Goal: Task Accomplishment & Management: Use online tool/utility

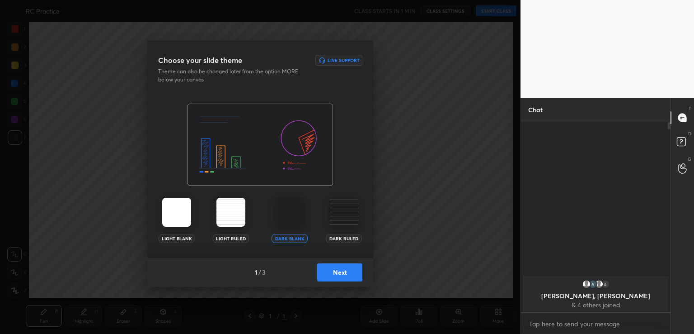
scroll to position [44916, 44708]
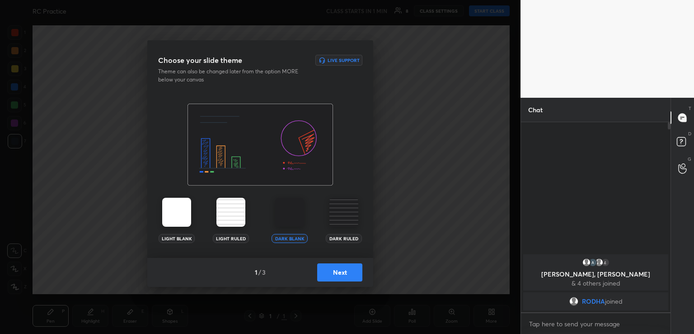
click at [335, 266] on button "Next" at bounding box center [339, 272] width 45 height 18
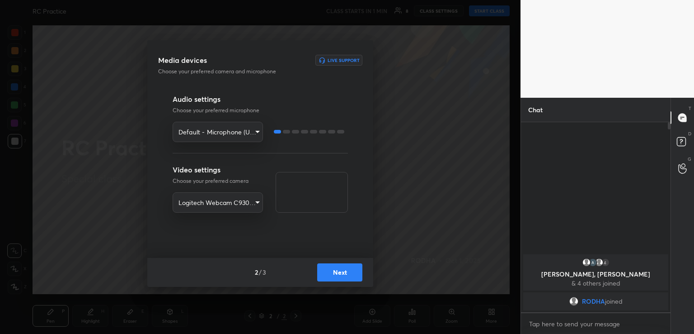
click at [330, 274] on button "Next" at bounding box center [339, 272] width 45 height 18
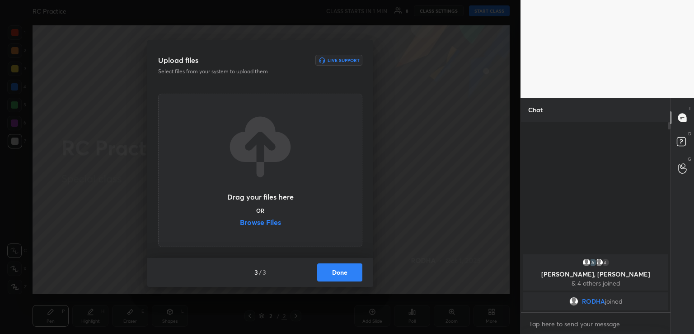
click at [255, 224] on label "Browse Files" at bounding box center [260, 222] width 41 height 9
click at [240, 224] on input "Browse Files" at bounding box center [240, 222] width 0 height 9
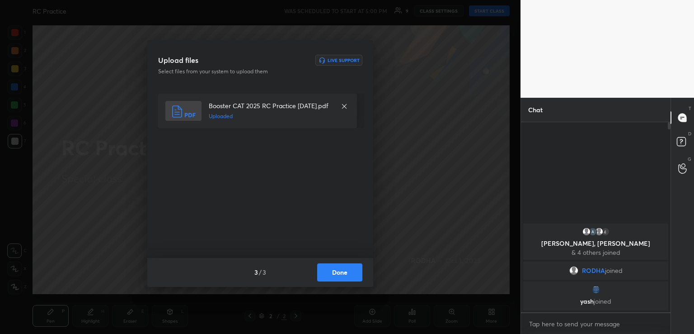
click at [335, 278] on button "Done" at bounding box center [339, 272] width 45 height 18
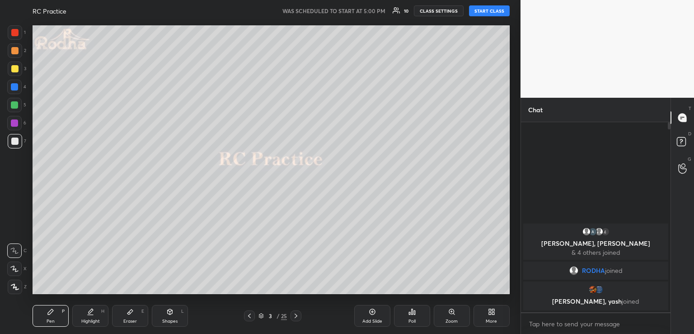
click at [490, 14] on button "START CLASS" at bounding box center [489, 10] width 41 height 11
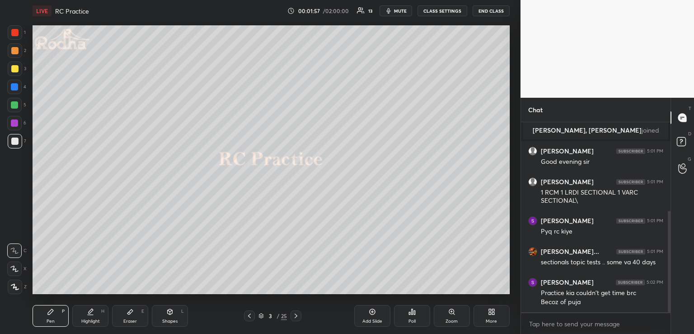
scroll to position [2, 3]
type textarea "x"
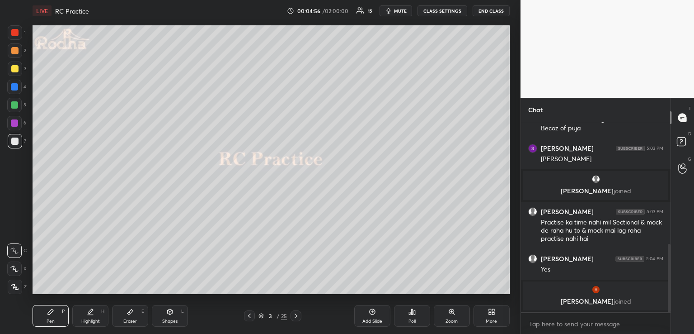
scroll to position [370, 0]
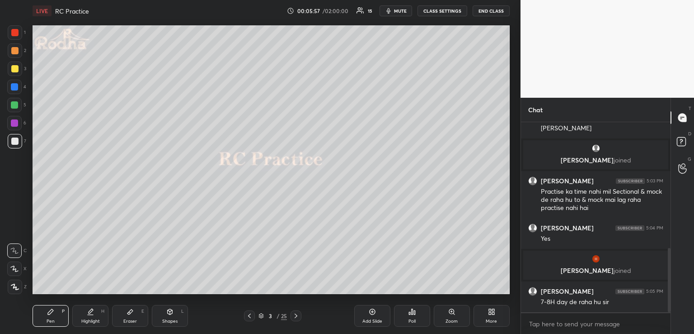
click at [298, 315] on icon at bounding box center [295, 315] width 7 height 7
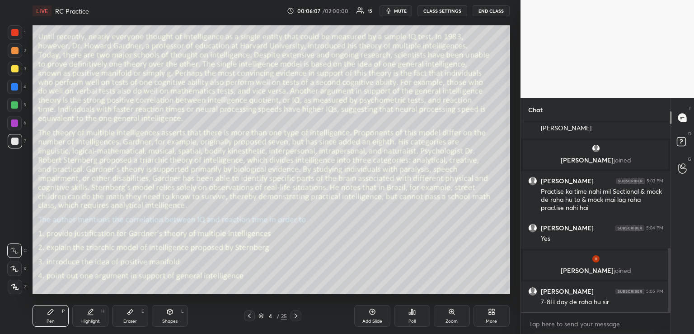
click at [420, 312] on div "Poll" at bounding box center [412, 316] width 36 height 22
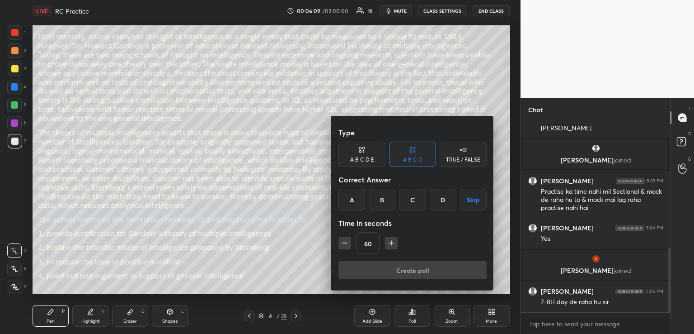
click at [439, 198] on div "D" at bounding box center [443, 199] width 27 height 22
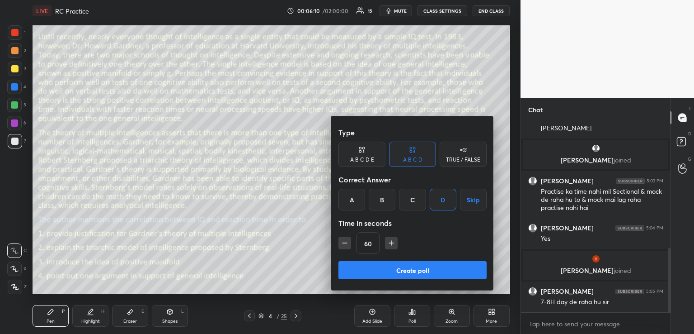
click at [394, 243] on icon "button" at bounding box center [391, 242] width 9 height 9
click at [394, 243] on icon "button" at bounding box center [391, 243] width 5 height 0
click at [394, 243] on icon "button" at bounding box center [395, 243] width 5 height 0
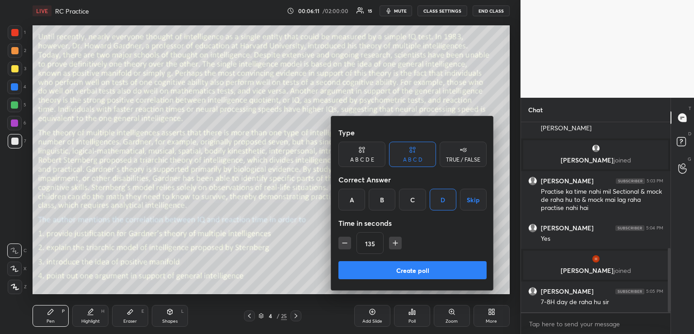
click at [394, 243] on icon "button" at bounding box center [395, 243] width 5 height 0
click at [394, 242] on icon "button" at bounding box center [395, 242] width 9 height 9
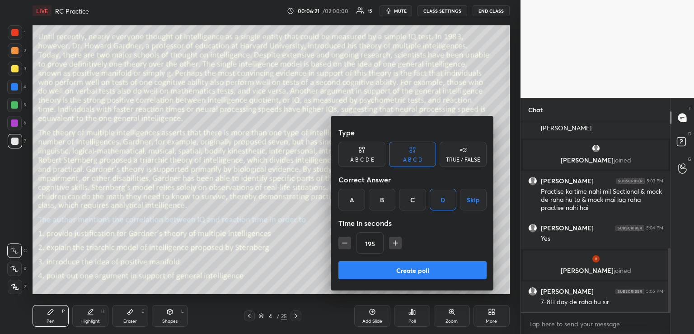
type input "210"
click at [423, 270] on button "Create poll" at bounding box center [412, 270] width 148 height 18
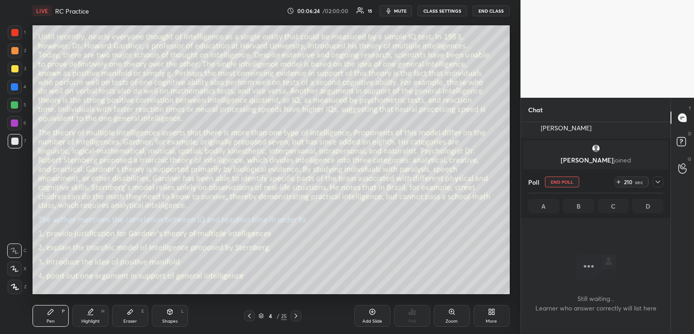
scroll to position [0, 0]
click at [400, 5] on button "mute" at bounding box center [396, 10] width 33 height 11
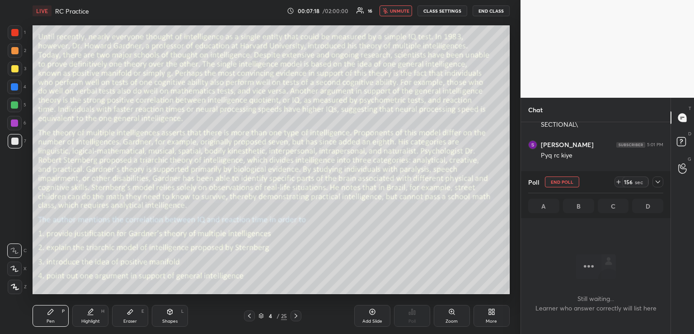
click at [658, 180] on icon at bounding box center [657, 181] width 7 height 7
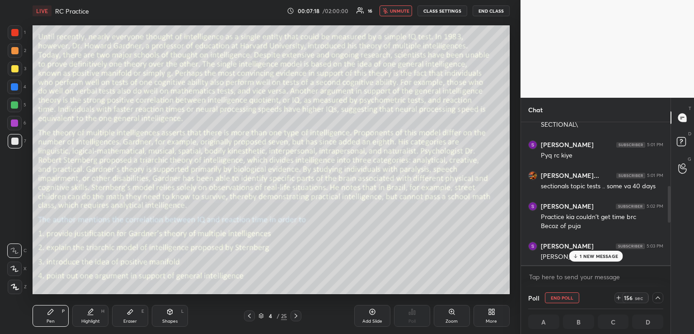
scroll to position [3, 3]
click at [591, 253] on p "1 NEW MESSAGE" at bounding box center [599, 255] width 38 height 5
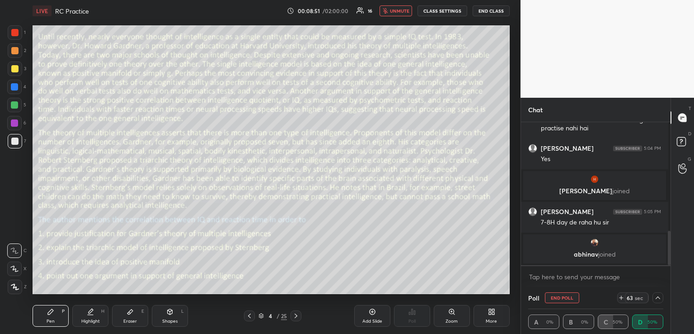
scroll to position [0, 3]
click at [405, 16] on div "LIVE RC Practice 00:09:53 / 02:00:00 16 unmute CLASS SETTINGS END CLASS" at bounding box center [271, 11] width 477 height 22
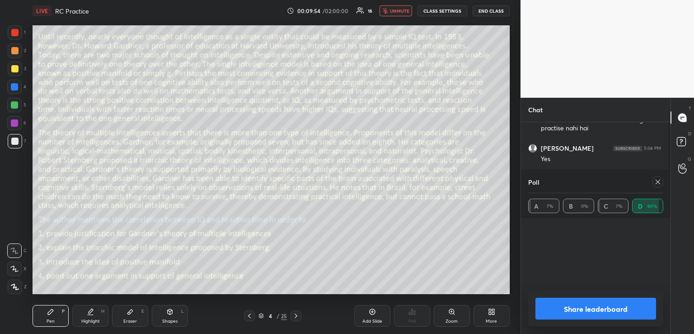
click at [404, 10] on span "unmute" at bounding box center [399, 11] width 19 height 6
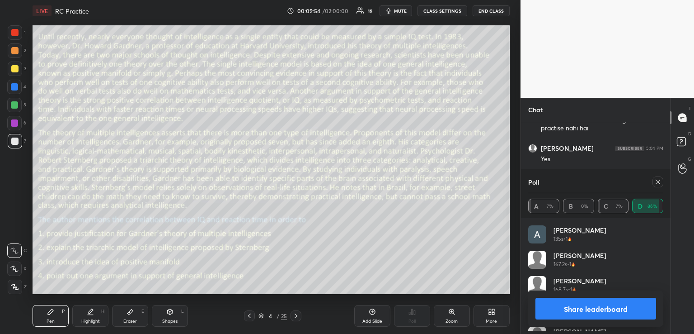
scroll to position [163, 147]
click at [656, 181] on icon at bounding box center [657, 181] width 7 height 7
type textarea "x"
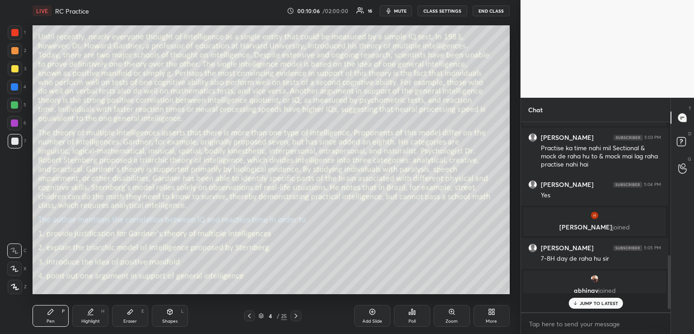
scroll to position [3, 3]
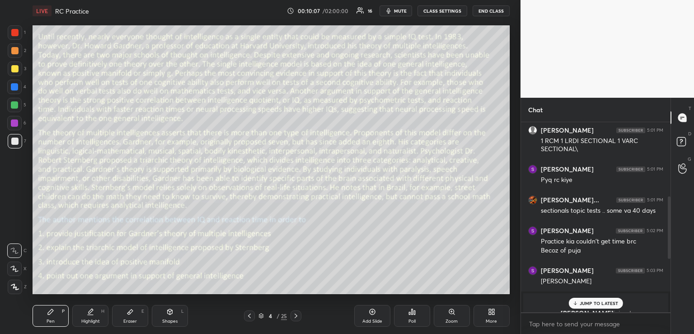
click at [584, 301] on p "JUMP TO LATEST" at bounding box center [599, 302] width 39 height 5
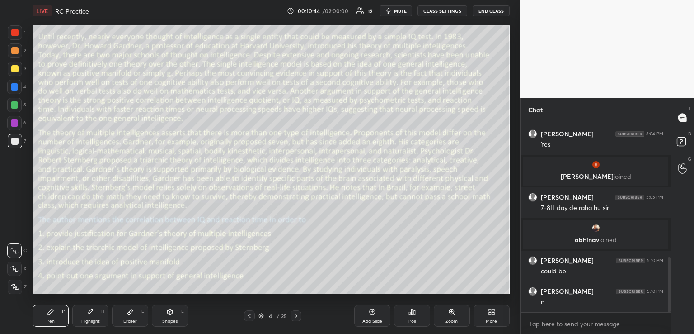
click at [140, 310] on div "Eraser E" at bounding box center [130, 316] width 36 height 22
click at [56, 315] on div "Pen P" at bounding box center [51, 316] width 36 height 22
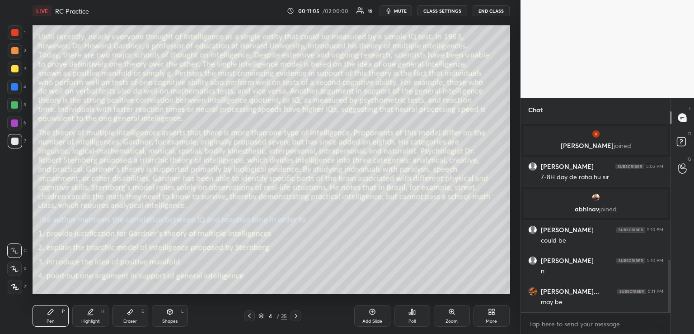
scroll to position [503, 0]
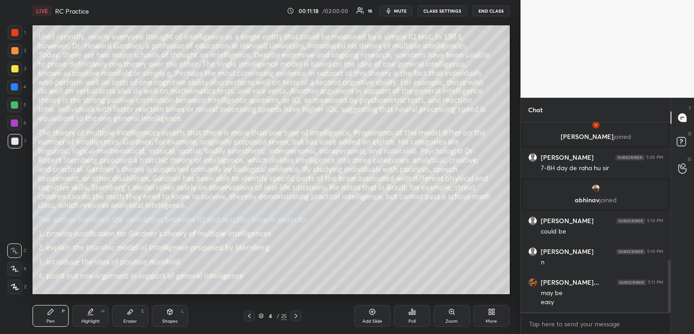
click at [298, 314] on icon at bounding box center [295, 315] width 7 height 7
click at [414, 312] on icon at bounding box center [412, 311] width 7 height 7
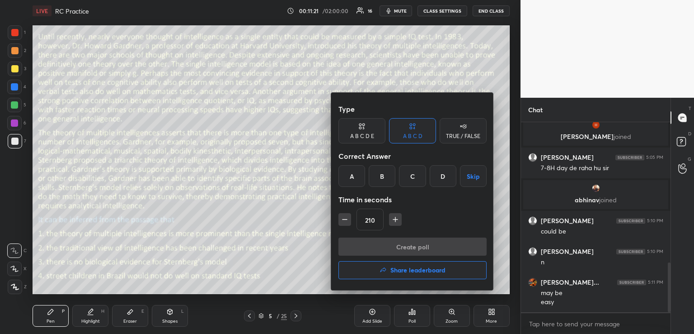
scroll to position [534, 0]
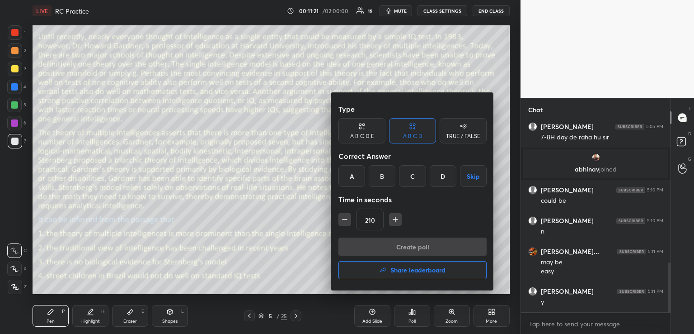
click at [386, 175] on div "B" at bounding box center [382, 176] width 27 height 22
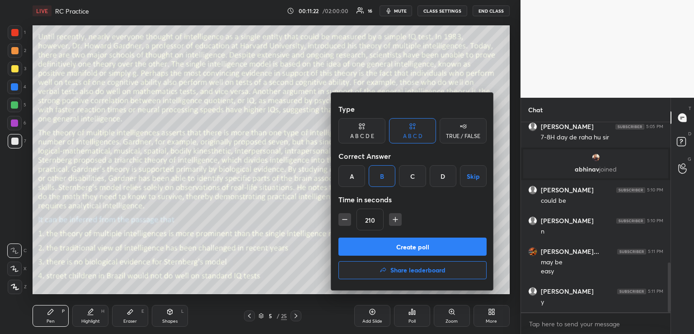
click at [343, 219] on icon "button" at bounding box center [345, 219] width 5 height 0
click at [343, 220] on icon "button" at bounding box center [344, 219] width 9 height 9
click at [344, 221] on icon "button" at bounding box center [344, 219] width 9 height 9
click at [344, 220] on icon "button" at bounding box center [344, 219] width 9 height 9
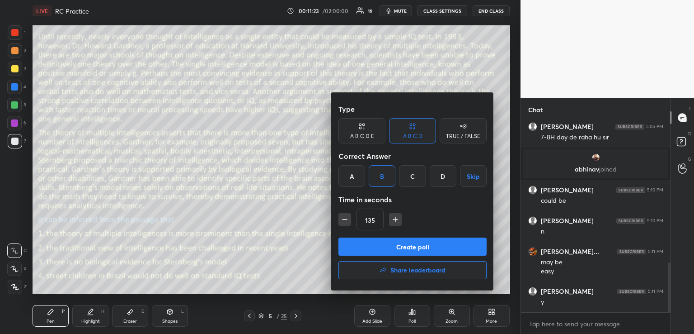
click at [343, 219] on icon "button" at bounding box center [345, 219] width 5 height 0
click at [345, 219] on icon "button" at bounding box center [344, 219] width 9 height 9
click at [345, 219] on icon "button" at bounding box center [345, 219] width 5 height 0
click at [346, 219] on icon "button" at bounding box center [344, 219] width 9 height 9
click at [346, 218] on icon "button" at bounding box center [344, 219] width 9 height 9
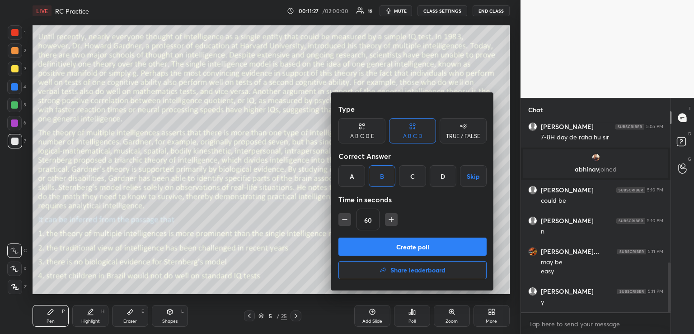
click at [391, 219] on icon "button" at bounding box center [391, 219] width 0 height 5
type input "75"
click at [369, 246] on button "Create poll" at bounding box center [412, 246] width 148 height 18
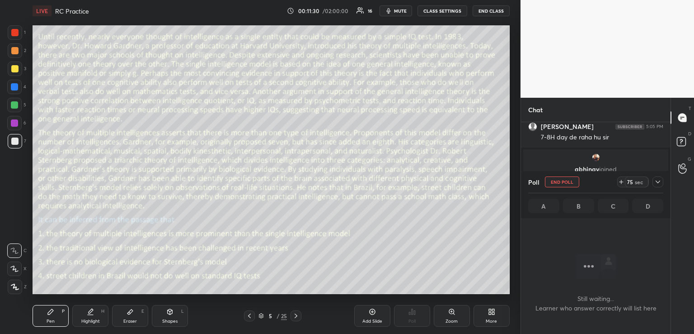
scroll to position [163, 147]
click at [659, 180] on icon at bounding box center [657, 181] width 7 height 7
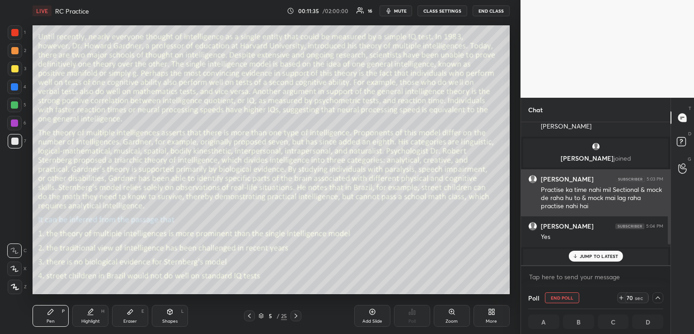
scroll to position [3, 3]
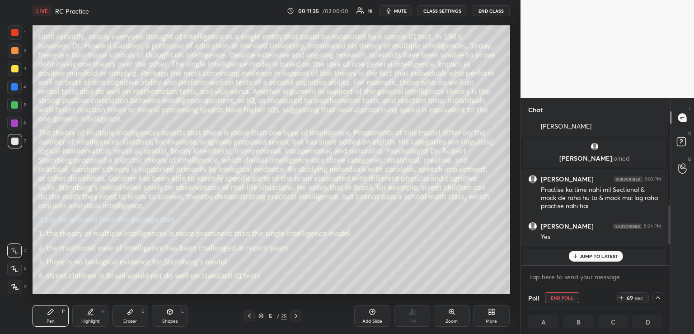
click at [593, 254] on p "JUMP TO LATEST" at bounding box center [599, 255] width 39 height 5
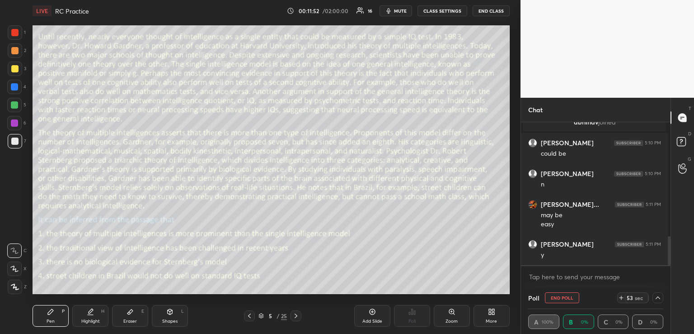
scroll to position [0, 3]
click at [398, 10] on span "mute" at bounding box center [400, 11] width 13 height 6
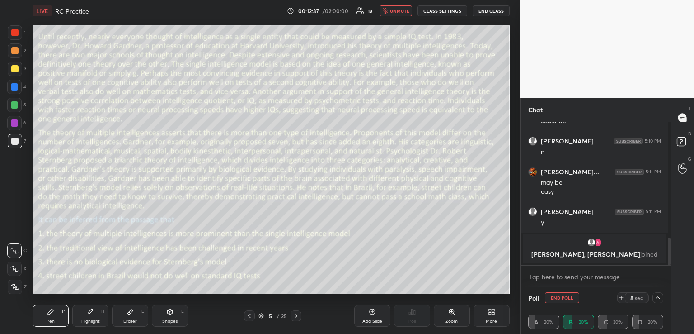
click at [618, 297] on icon at bounding box center [621, 297] width 7 height 7
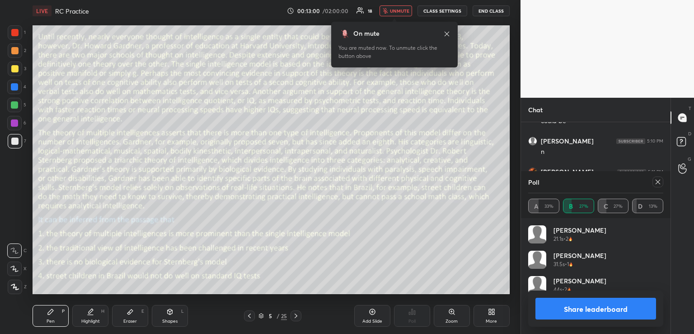
scroll to position [163, 147]
click at [395, 10] on span "unmute" at bounding box center [399, 11] width 19 height 6
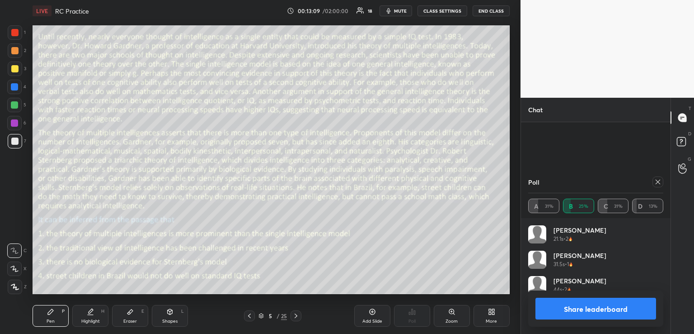
scroll to position [630, 0]
click at [659, 179] on icon at bounding box center [657, 181] width 7 height 7
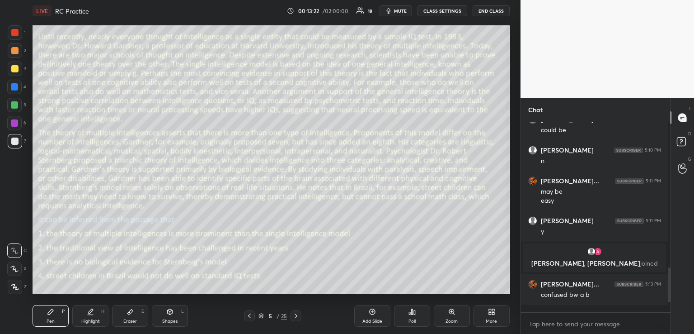
scroll to position [3, 3]
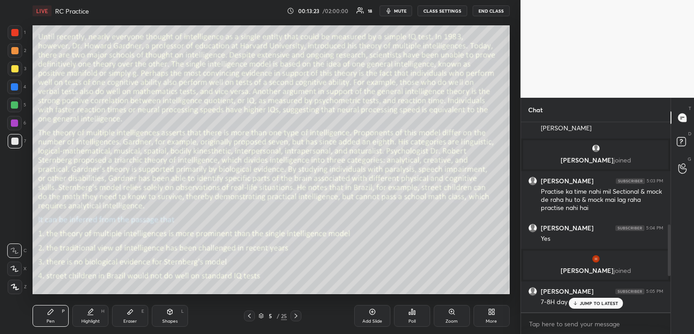
click at [17, 86] on div at bounding box center [14, 86] width 7 height 7
click at [586, 298] on div "JUMP TO LATEST" at bounding box center [596, 302] width 54 height 11
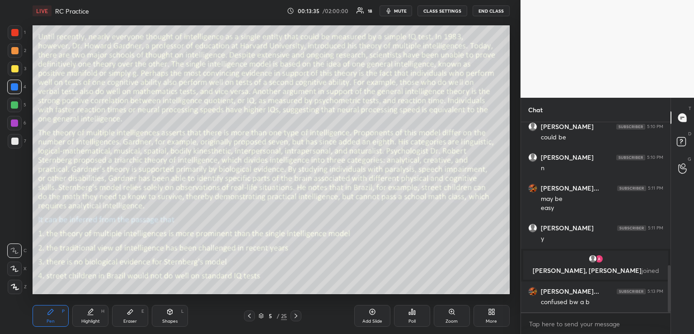
click at [293, 312] on icon at bounding box center [295, 315] width 7 height 7
click at [412, 311] on icon at bounding box center [412, 311] width 1 height 5
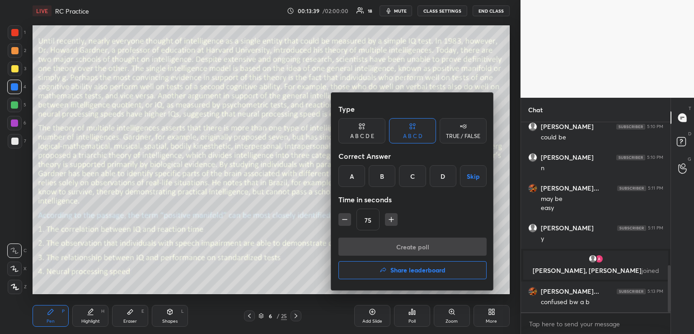
click at [438, 179] on div "D" at bounding box center [443, 176] width 27 height 22
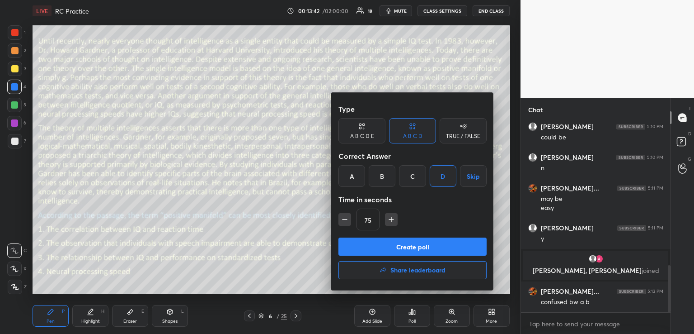
click at [385, 248] on button "Create poll" at bounding box center [412, 246] width 148 height 18
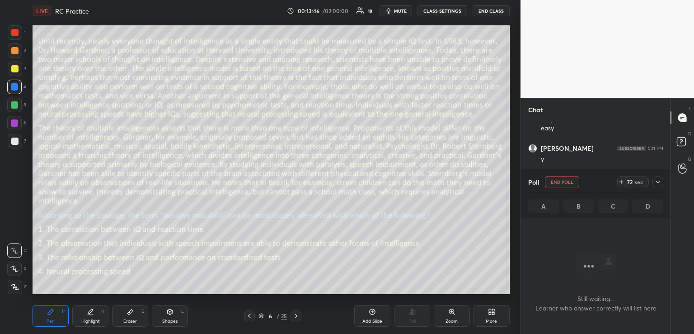
click at [620, 181] on icon at bounding box center [621, 181] width 7 height 7
click at [659, 182] on icon at bounding box center [658, 181] width 5 height 3
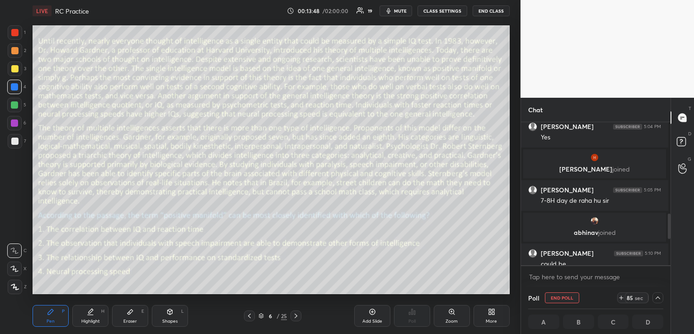
click at [400, 10] on span "mute" at bounding box center [400, 11] width 13 height 6
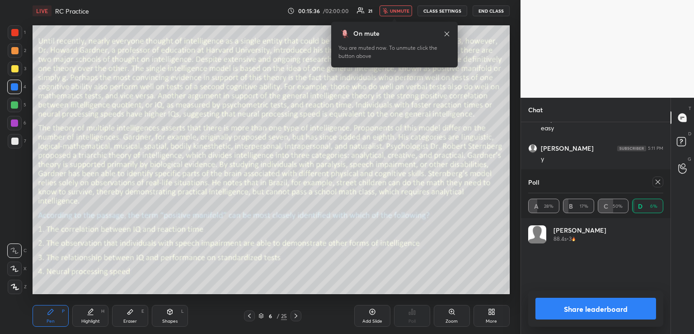
scroll to position [106, 132]
click at [394, 9] on span "unmute" at bounding box center [399, 11] width 19 height 6
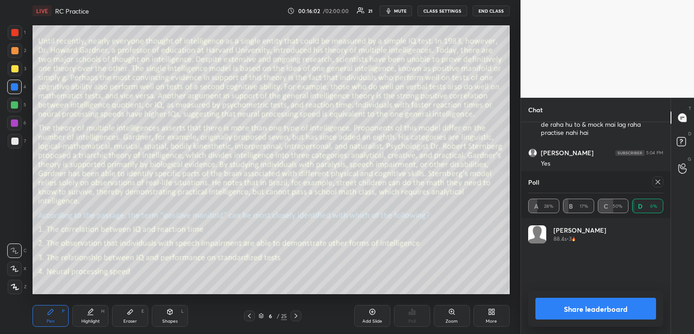
click at [658, 181] on icon at bounding box center [657, 181] width 7 height 7
type textarea "x"
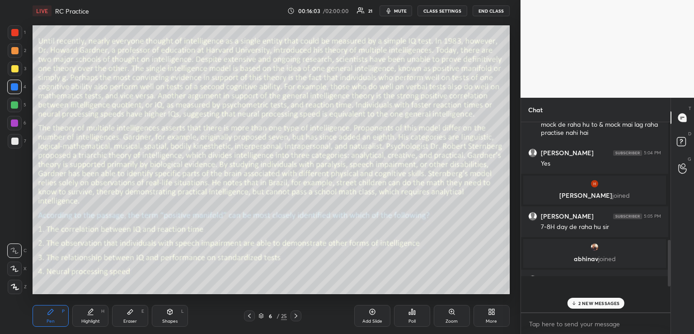
scroll to position [3, 3]
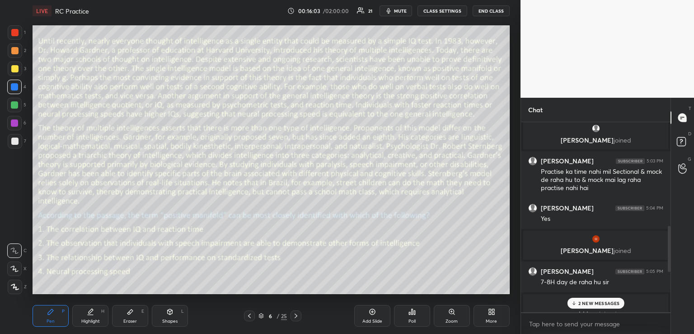
click at [588, 301] on p "2 NEW MESSAGES" at bounding box center [599, 302] width 42 height 5
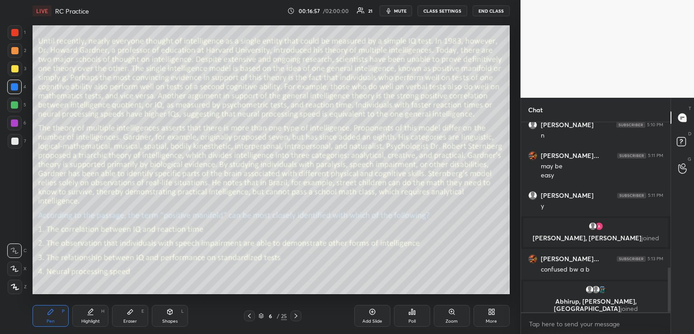
click at [249, 317] on icon at bounding box center [249, 315] width 7 height 7
click at [250, 317] on icon at bounding box center [249, 315] width 3 height 5
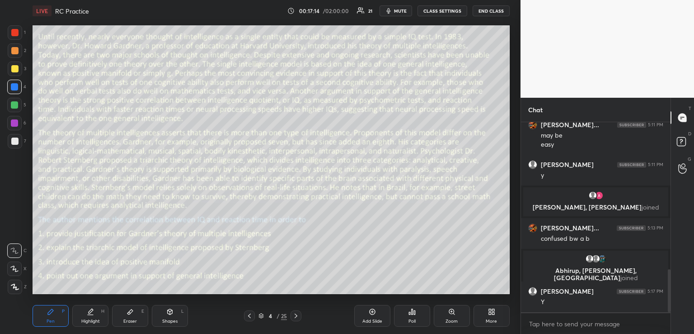
click at [298, 313] on icon at bounding box center [295, 315] width 7 height 7
click at [298, 314] on icon at bounding box center [295, 315] width 7 height 7
click at [165, 313] on div "Shapes L" at bounding box center [170, 316] width 36 height 22
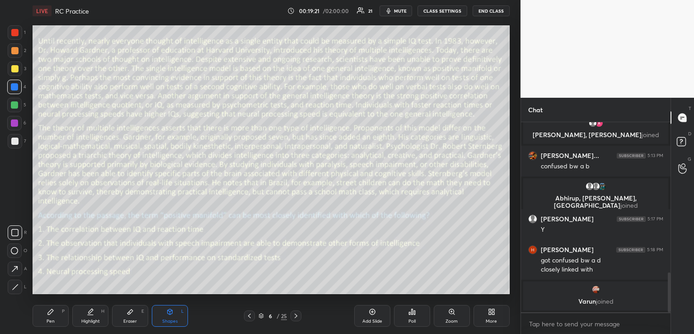
scroll to position [682, 0]
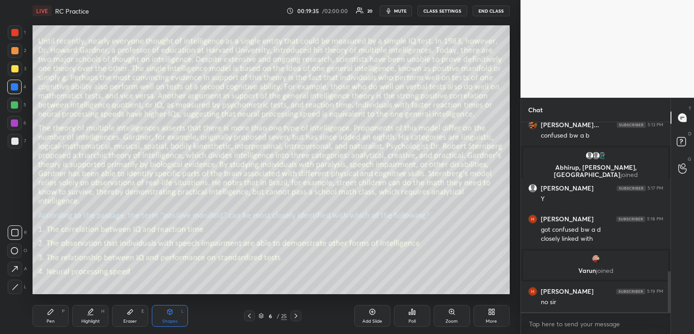
click at [16, 70] on div at bounding box center [14, 68] width 7 height 7
click at [56, 310] on div "Pen P" at bounding box center [51, 316] width 36 height 22
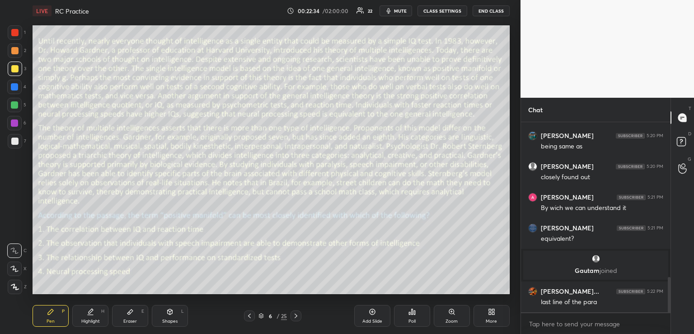
scroll to position [867, 0]
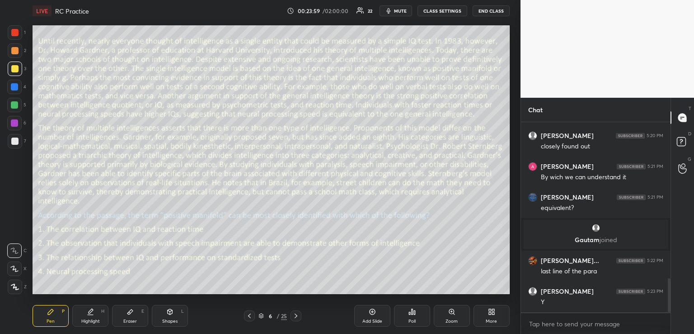
click at [253, 312] on icon at bounding box center [249, 315] width 7 height 7
click at [296, 313] on icon at bounding box center [295, 315] width 7 height 7
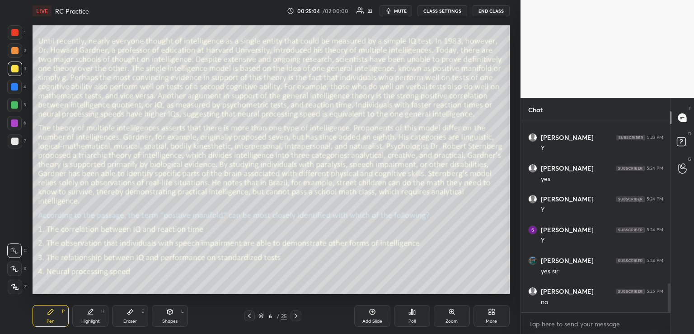
scroll to position [1051, 0]
click at [251, 317] on icon at bounding box center [249, 315] width 7 height 7
click at [294, 315] on icon at bounding box center [295, 315] width 7 height 7
click at [297, 315] on icon at bounding box center [295, 315] width 7 height 7
click at [412, 312] on icon at bounding box center [412, 311] width 1 height 5
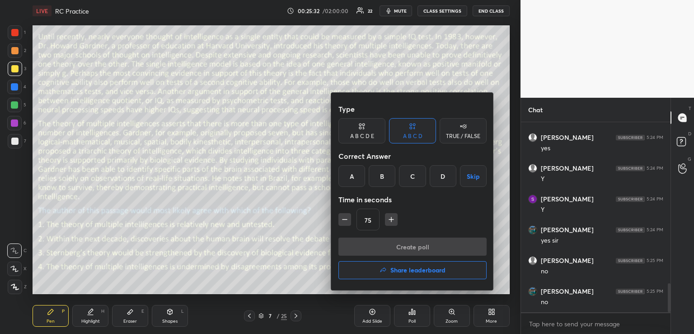
click at [416, 177] on div "C" at bounding box center [412, 176] width 27 height 22
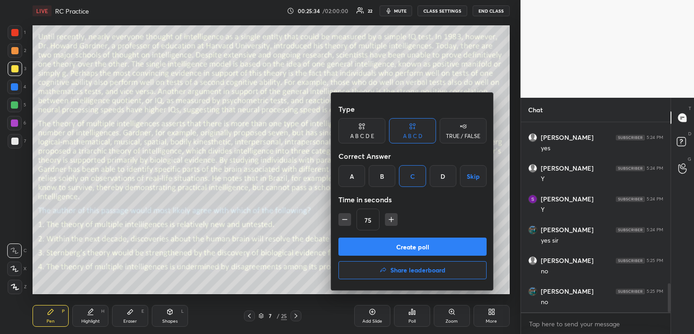
click at [390, 219] on icon "button" at bounding box center [391, 219] width 9 height 9
type input "90"
click at [390, 246] on button "Create poll" at bounding box center [412, 246] width 148 height 18
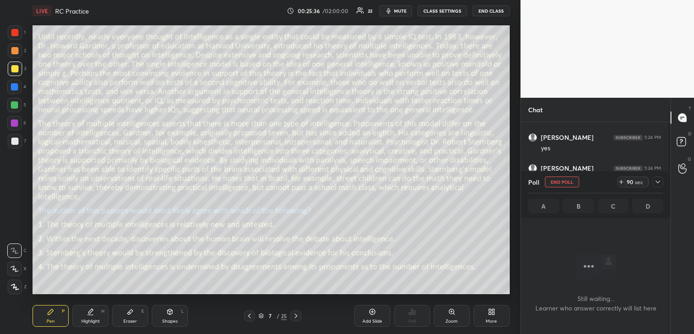
scroll to position [163, 147]
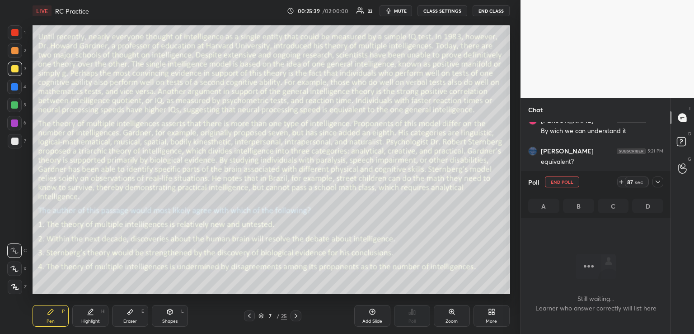
click at [400, 11] on span "mute" at bounding box center [400, 11] width 13 height 6
click at [657, 183] on icon at bounding box center [657, 181] width 7 height 7
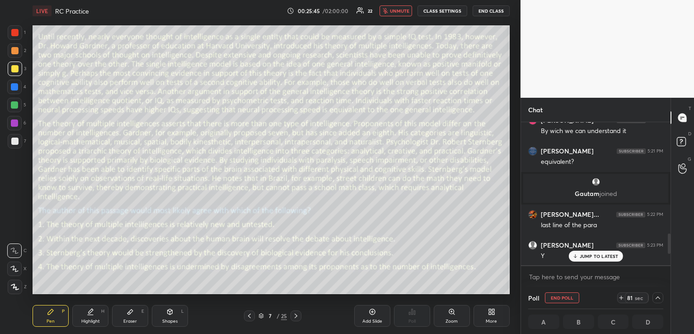
scroll to position [3, 3]
click at [591, 257] on p "JUMP TO LATEST" at bounding box center [599, 255] width 39 height 5
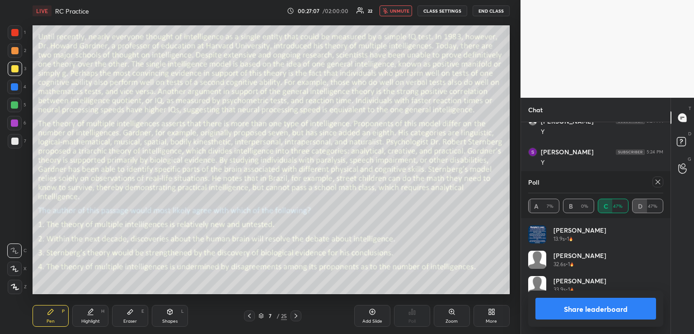
scroll to position [106, 132]
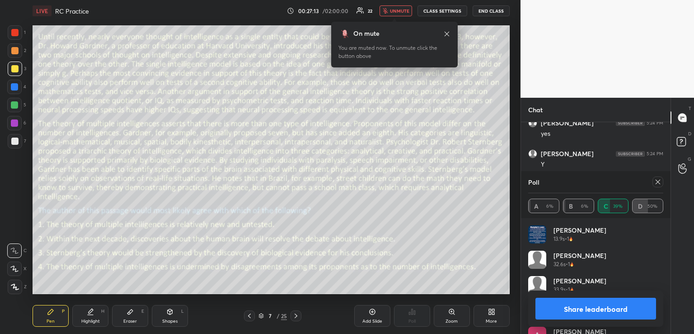
click at [399, 11] on span "unmute" at bounding box center [399, 11] width 19 height 6
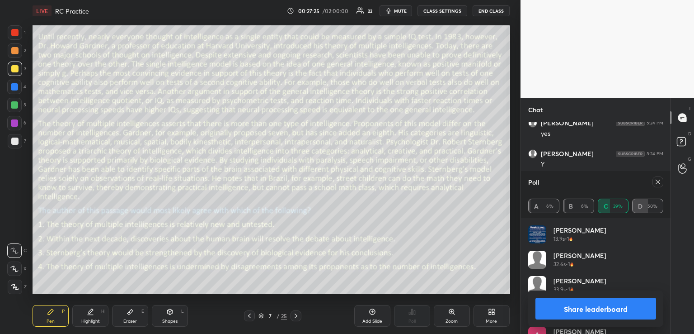
click at [659, 180] on icon at bounding box center [657, 181] width 7 height 7
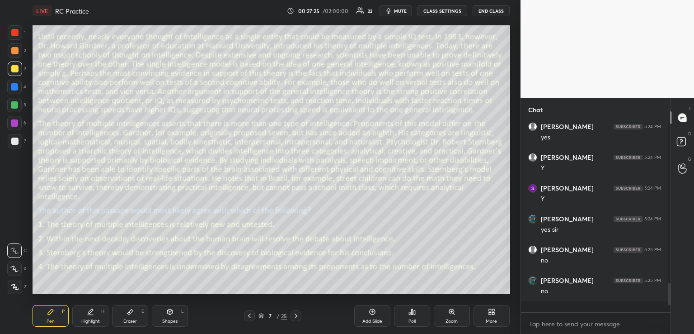
scroll to position [187, 147]
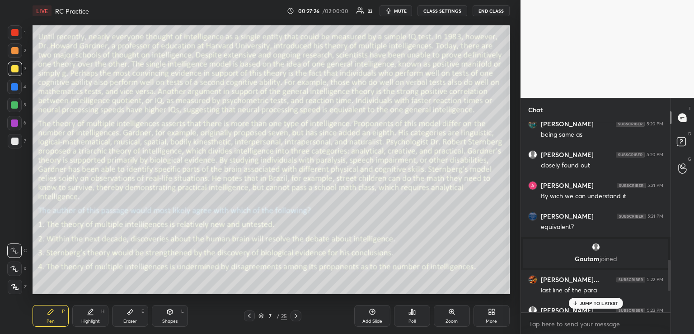
click at [585, 301] on p "JUMP TO LATEST" at bounding box center [599, 302] width 39 height 5
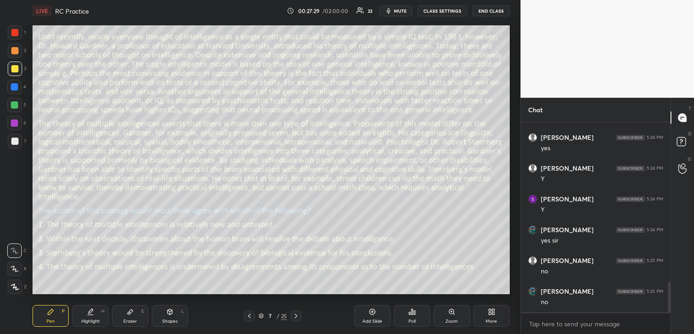
click at [409, 313] on icon at bounding box center [412, 311] width 7 height 7
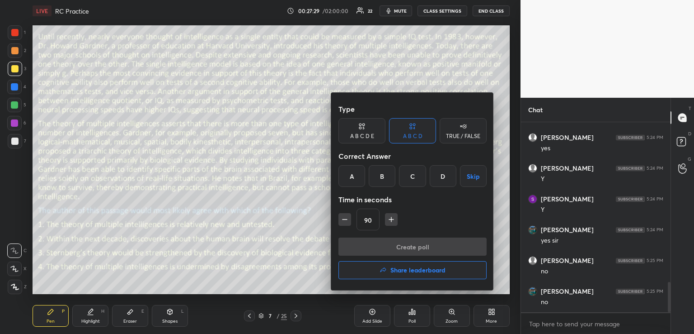
click at [376, 271] on button "Share leaderboard" at bounding box center [412, 270] width 148 height 18
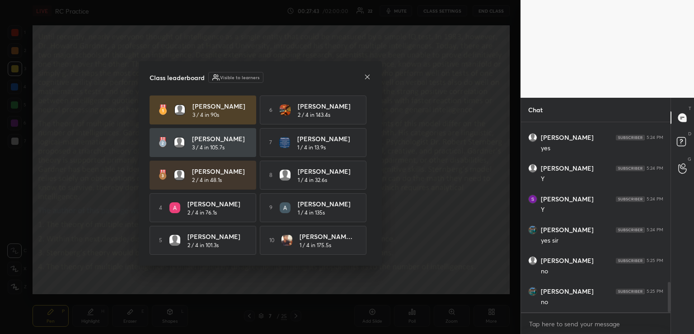
click at [368, 75] on icon at bounding box center [367, 76] width 5 height 5
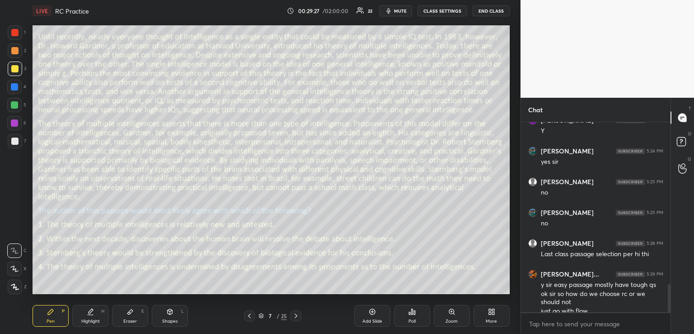
scroll to position [1095, 0]
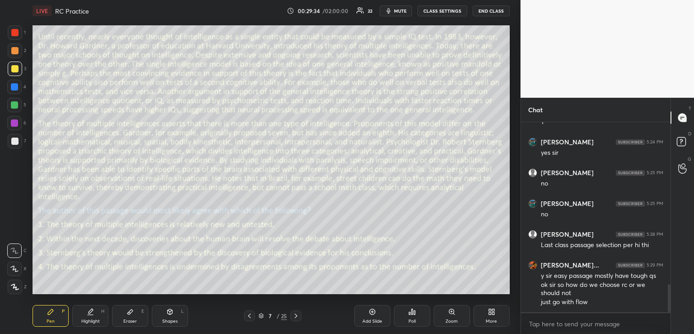
click at [249, 315] on icon at bounding box center [249, 315] width 7 height 7
click at [376, 308] on icon at bounding box center [372, 311] width 7 height 7
click at [172, 310] on icon at bounding box center [169, 311] width 7 height 7
click at [18, 281] on div at bounding box center [15, 286] width 14 height 14
click at [54, 310] on div "Pen P" at bounding box center [51, 316] width 36 height 22
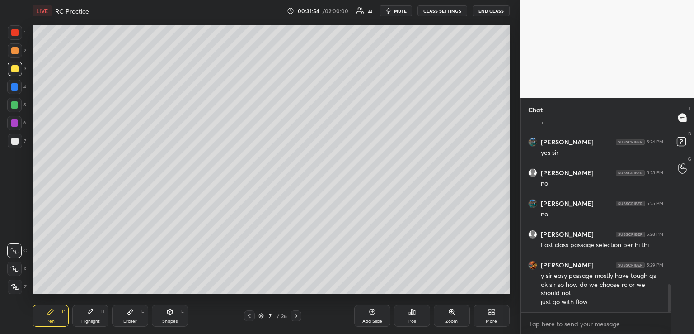
click at [130, 310] on icon at bounding box center [130, 311] width 7 height 7
click at [62, 309] on div "P" at bounding box center [63, 311] width 3 height 5
click at [15, 85] on div at bounding box center [14, 86] width 7 height 7
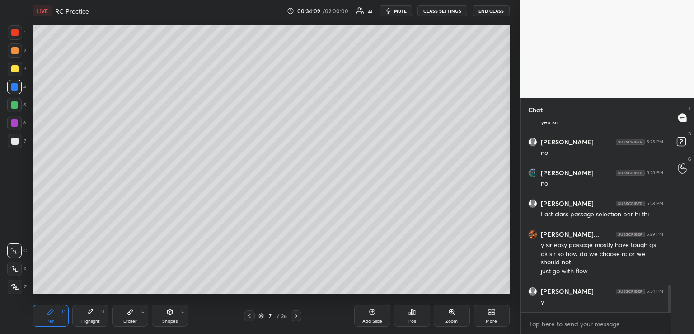
click at [250, 315] on icon at bounding box center [249, 315] width 7 height 7
click at [299, 314] on icon at bounding box center [295, 315] width 7 height 7
click at [410, 309] on icon at bounding box center [412, 311] width 7 height 7
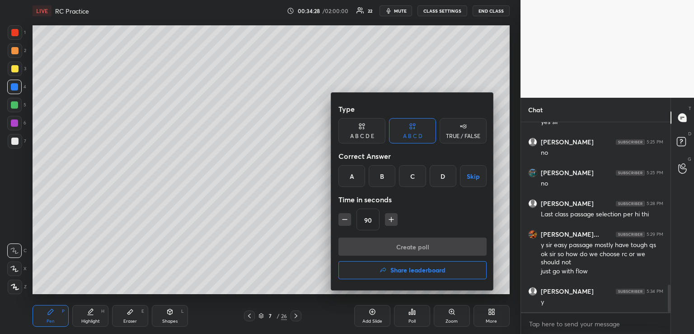
click at [398, 270] on h4 "Share leaderboard" at bounding box center [417, 270] width 55 height 6
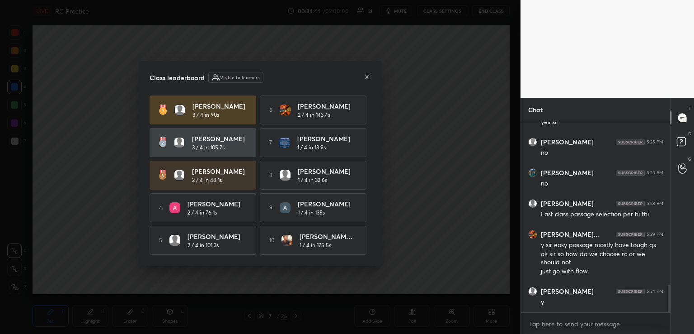
click at [367, 76] on icon at bounding box center [367, 76] width 7 height 7
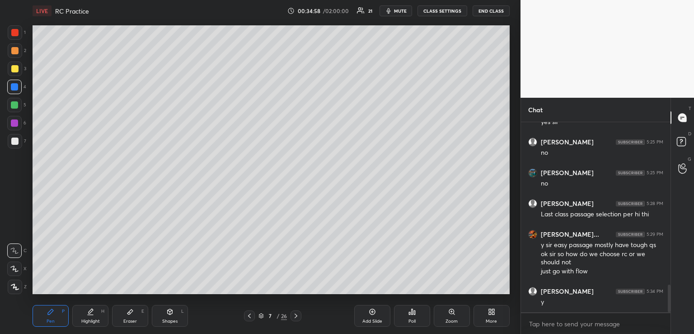
click at [249, 314] on icon at bounding box center [249, 315] width 3 height 5
click at [251, 315] on icon at bounding box center [249, 315] width 7 height 7
click at [249, 315] on icon at bounding box center [249, 315] width 3 height 5
click at [298, 315] on icon at bounding box center [295, 315] width 7 height 7
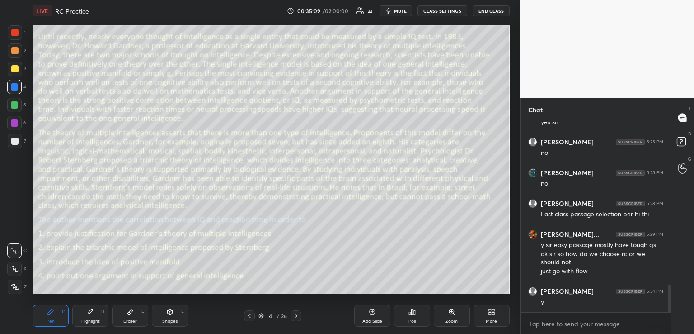
click at [296, 314] on icon at bounding box center [295, 315] width 7 height 7
click at [171, 312] on icon at bounding box center [170, 311] width 5 height 5
click at [13, 33] on div at bounding box center [14, 32] width 7 height 7
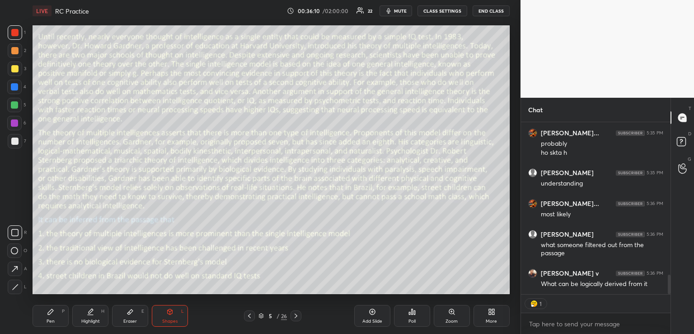
scroll to position [1346, 0]
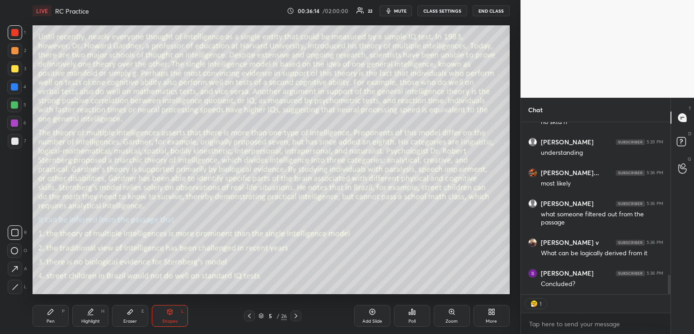
type textarea "x"
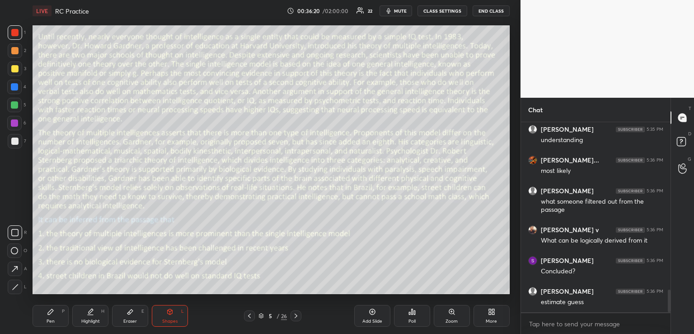
scroll to position [1389, 0]
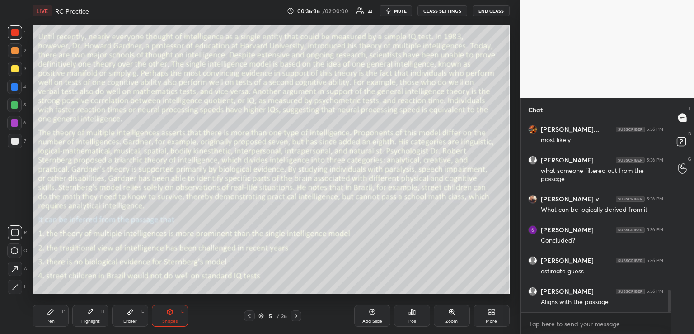
click at [42, 317] on div "Pen P" at bounding box center [51, 316] width 36 height 22
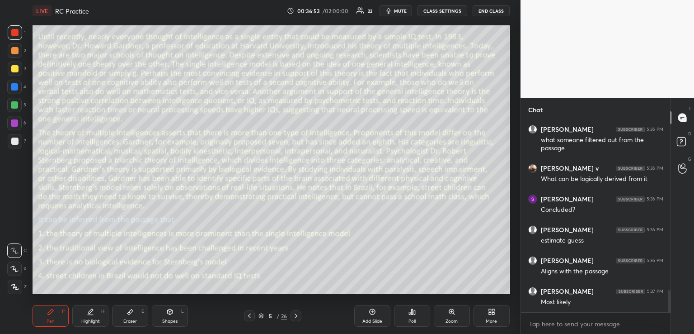
scroll to position [1451, 0]
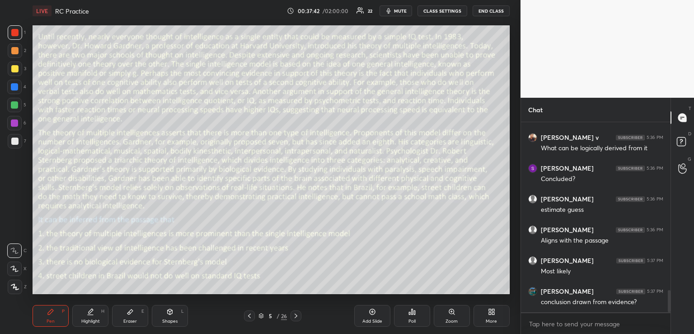
click at [171, 313] on icon at bounding box center [170, 311] width 5 height 5
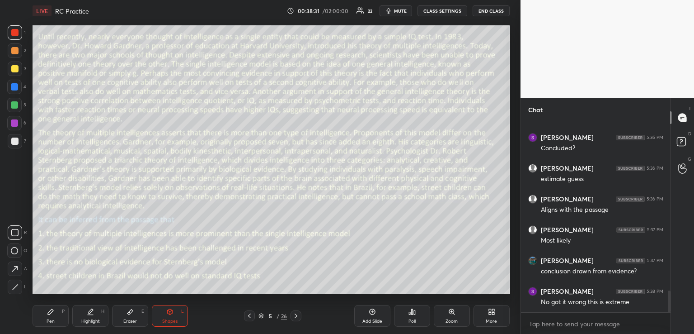
click at [55, 315] on div "Pen P" at bounding box center [51, 316] width 36 height 22
click at [173, 311] on icon at bounding box center [169, 311] width 7 height 7
click at [57, 315] on div "Pen P" at bounding box center [51, 316] width 36 height 22
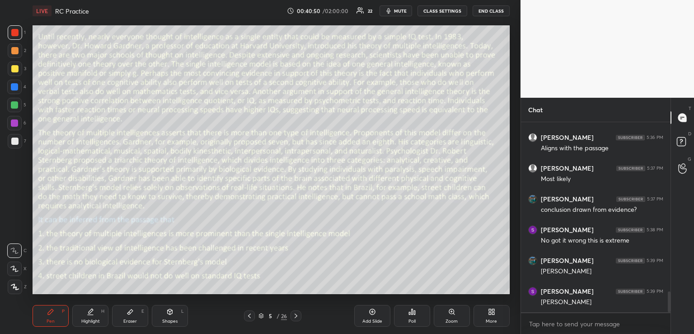
scroll to position [1574, 0]
click at [294, 315] on icon at bounding box center [295, 315] width 7 height 7
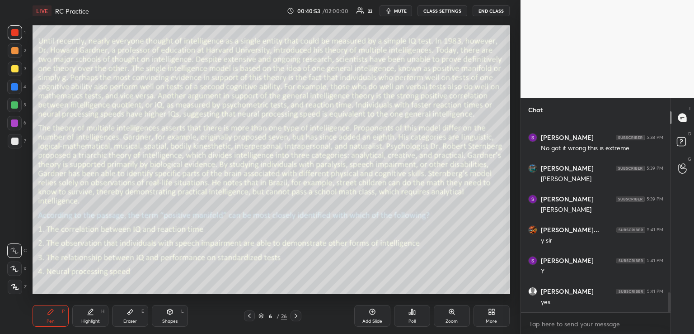
click at [295, 316] on icon at bounding box center [295, 315] width 7 height 7
click at [295, 315] on icon at bounding box center [295, 315] width 7 height 7
click at [172, 307] on div "Shapes L" at bounding box center [170, 316] width 36 height 22
click at [138, 313] on div "Eraser E" at bounding box center [130, 316] width 36 height 22
click at [65, 316] on div "Pen P" at bounding box center [51, 316] width 36 height 22
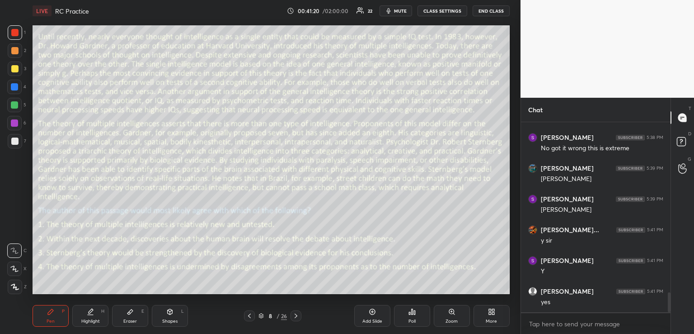
click at [172, 310] on icon at bounding box center [169, 311] width 7 height 7
click at [56, 312] on div "Pen P" at bounding box center [51, 316] width 36 height 22
click at [17, 70] on div at bounding box center [14, 68] width 7 height 7
click at [133, 312] on icon at bounding box center [130, 311] width 7 height 7
click at [50, 312] on icon at bounding box center [50, 311] width 5 height 5
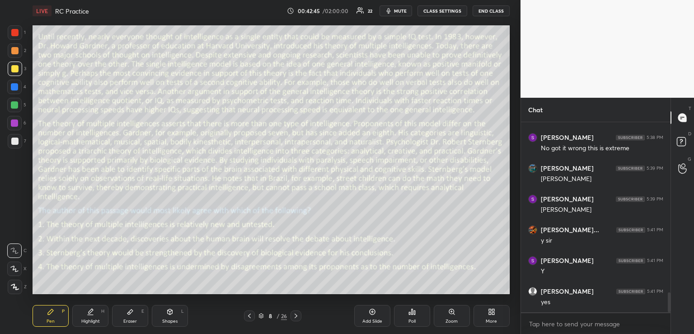
click at [165, 313] on div "Shapes L" at bounding box center [170, 316] width 36 height 22
click at [16, 105] on div at bounding box center [14, 104] width 7 height 7
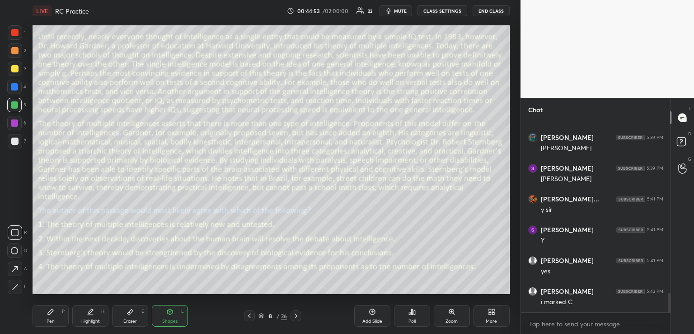
click at [403, 12] on span "mute" at bounding box center [400, 11] width 13 height 6
click at [398, 11] on span "unmute" at bounding box center [399, 11] width 19 height 6
click at [296, 317] on icon at bounding box center [295, 315] width 7 height 7
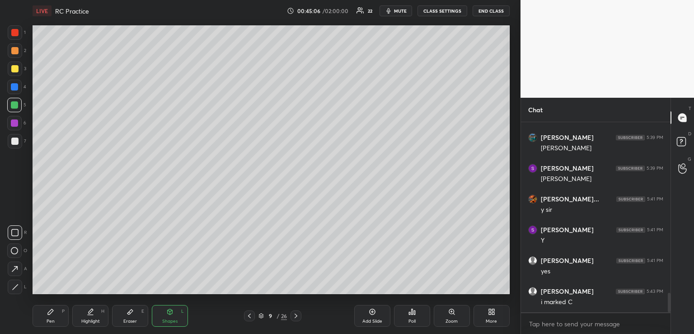
click at [296, 317] on icon at bounding box center [295, 315] width 7 height 7
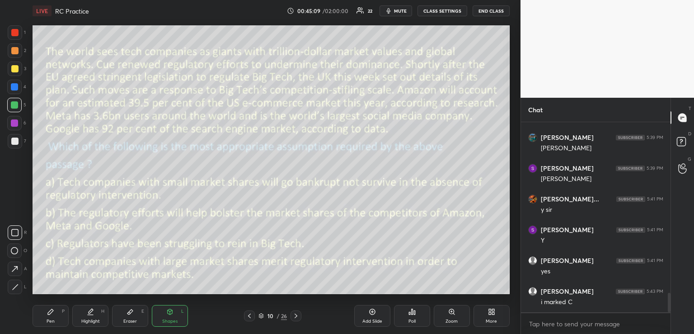
click at [412, 314] on icon at bounding box center [412, 311] width 1 height 5
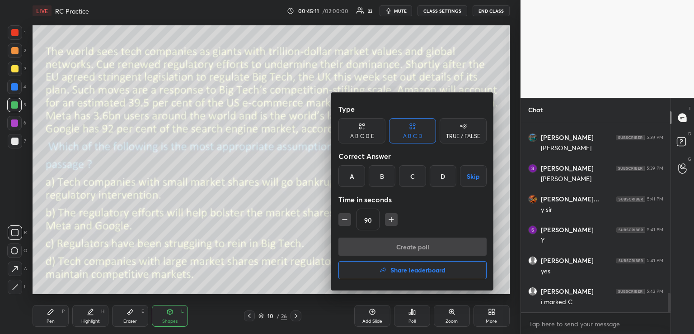
click at [437, 172] on div "D" at bounding box center [443, 176] width 27 height 22
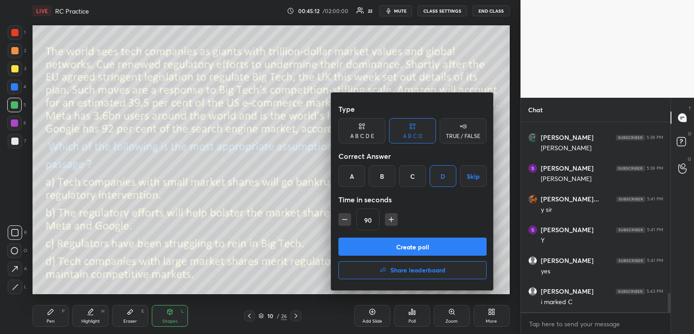
click at [389, 218] on icon "button" at bounding box center [391, 219] width 9 height 9
click at [389, 218] on button "button" at bounding box center [395, 219] width 13 height 13
click at [395, 216] on icon "button" at bounding box center [395, 219] width 9 height 9
type input "150"
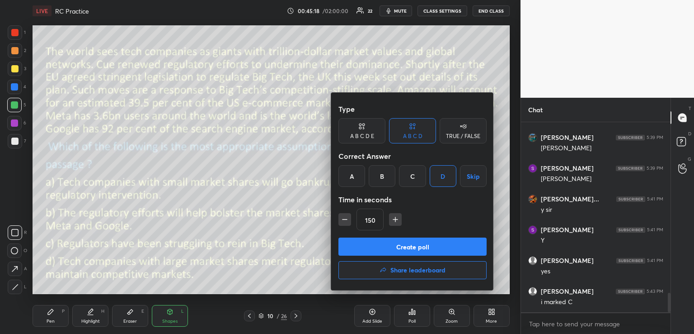
click at [388, 247] on button "Create poll" at bounding box center [412, 246] width 148 height 18
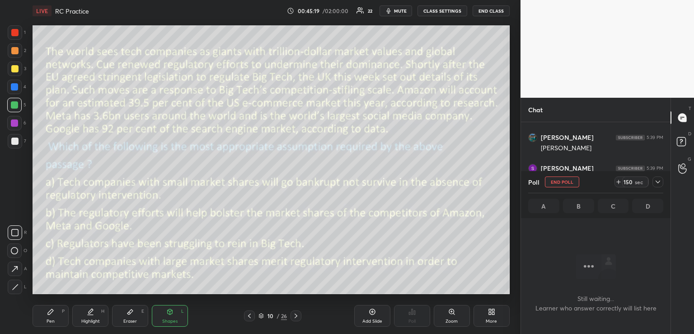
scroll to position [1303, 0]
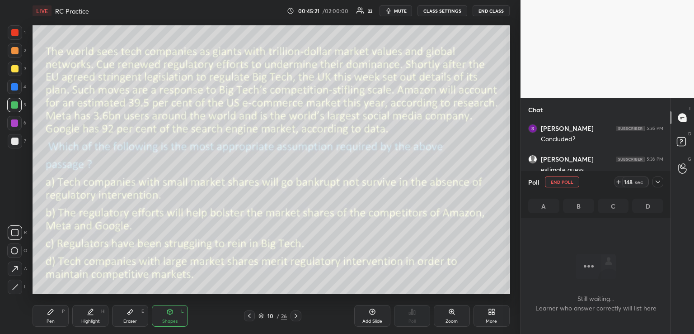
click at [659, 182] on icon at bounding box center [657, 181] width 7 height 7
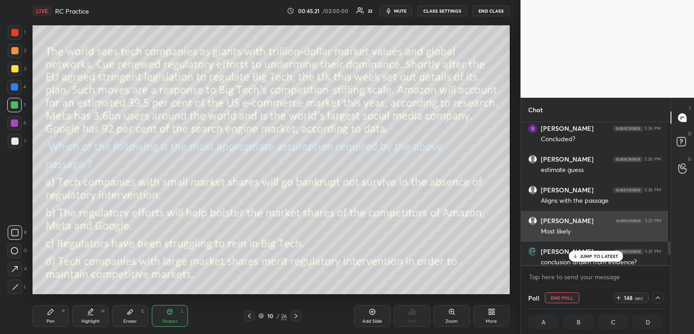
scroll to position [3, 3]
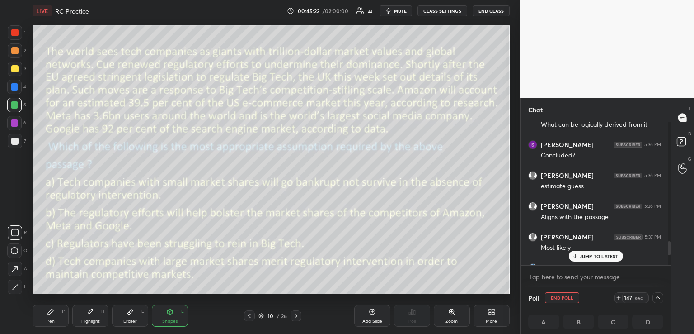
click at [593, 252] on div "JUMP TO LATEST" at bounding box center [596, 255] width 54 height 11
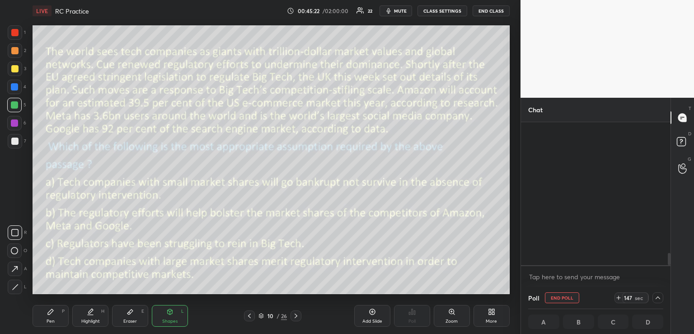
scroll to position [1542, 0]
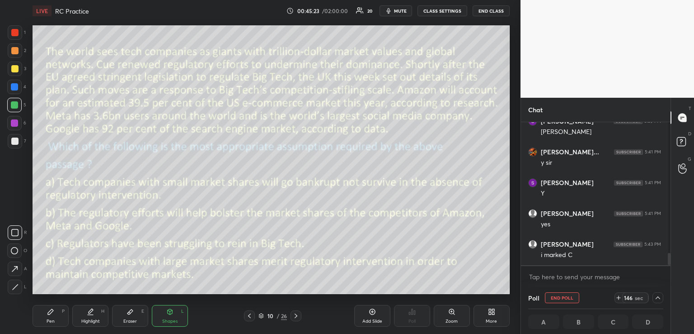
click at [395, 10] on span "mute" at bounding box center [400, 11] width 13 height 6
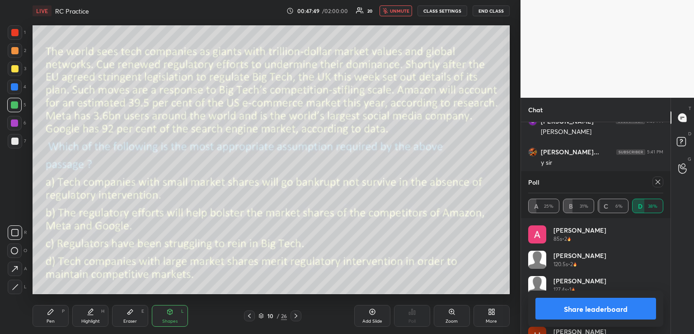
scroll to position [1320, 0]
click at [404, 13] on span "unmute" at bounding box center [399, 11] width 19 height 6
click at [49, 309] on icon at bounding box center [50, 311] width 7 height 7
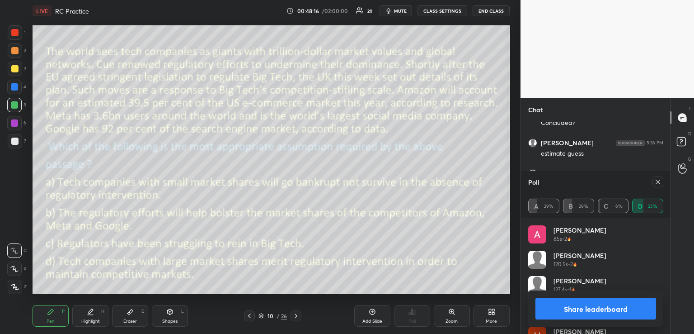
click at [660, 184] on icon at bounding box center [657, 181] width 7 height 7
type textarea "x"
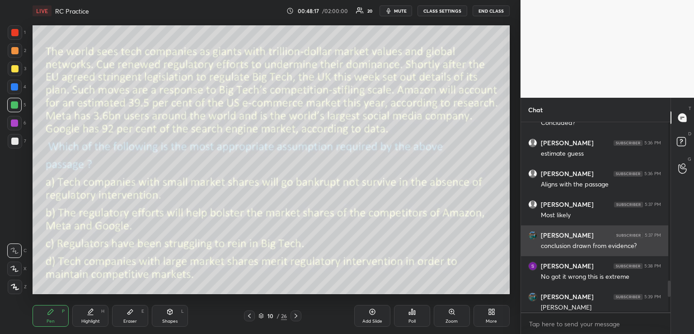
scroll to position [210, 147]
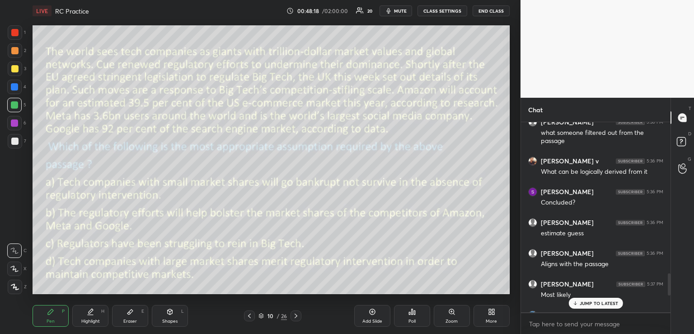
click at [583, 301] on p "JUMP TO LATEST" at bounding box center [599, 302] width 39 height 5
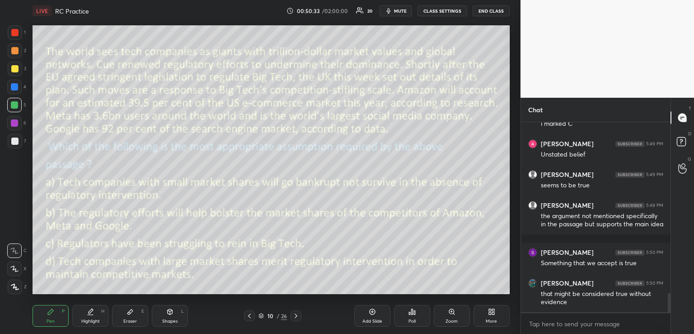
scroll to position [1704, 0]
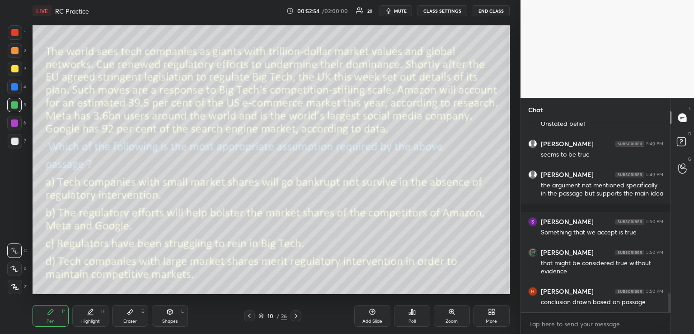
click at [168, 311] on icon at bounding box center [170, 311] width 5 height 5
click at [12, 126] on div at bounding box center [14, 122] width 7 height 7
click at [53, 313] on icon at bounding box center [50, 311] width 7 height 7
click at [174, 312] on div "Shapes L" at bounding box center [170, 316] width 36 height 22
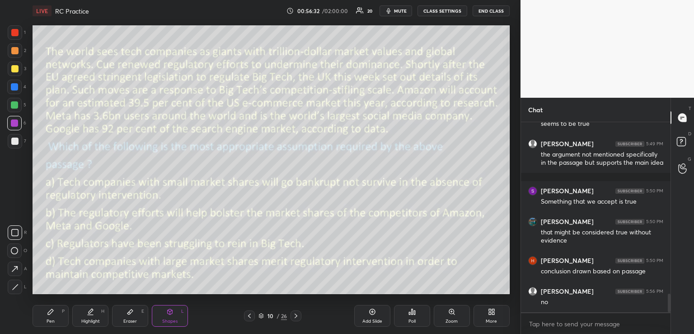
click at [50, 315] on icon at bounding box center [50, 311] width 7 height 7
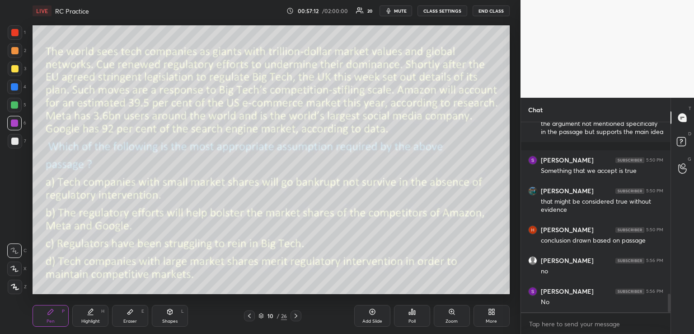
click at [169, 313] on icon at bounding box center [170, 311] width 5 height 5
click at [19, 33] on div at bounding box center [15, 32] width 14 height 14
click at [54, 315] on div "Pen P" at bounding box center [51, 316] width 36 height 22
click at [129, 315] on icon at bounding box center [130, 311] width 7 height 7
click at [57, 312] on div "Pen P" at bounding box center [51, 316] width 36 height 22
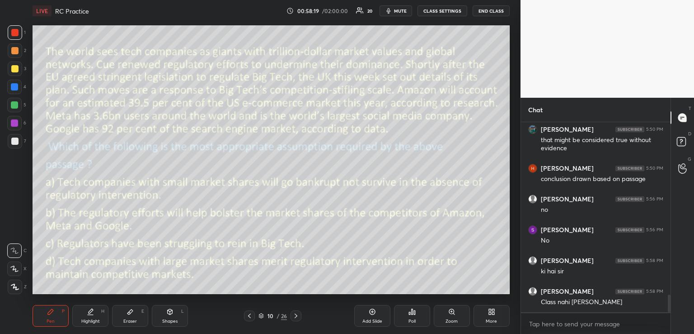
scroll to position [1857, 0]
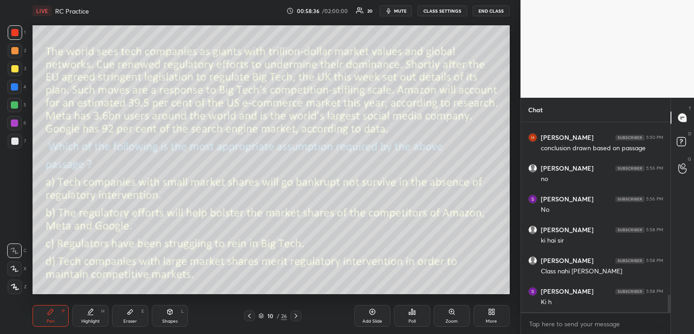
click at [298, 315] on icon at bounding box center [295, 315] width 7 height 7
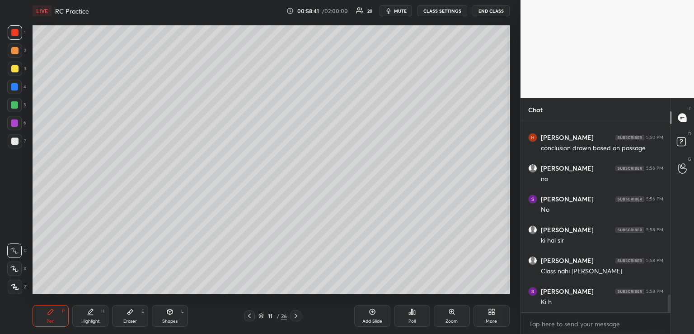
click at [298, 315] on icon at bounding box center [295, 315] width 7 height 7
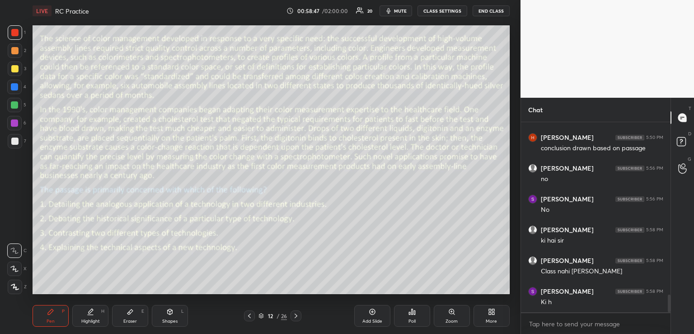
click at [412, 312] on icon at bounding box center [412, 311] width 1 height 5
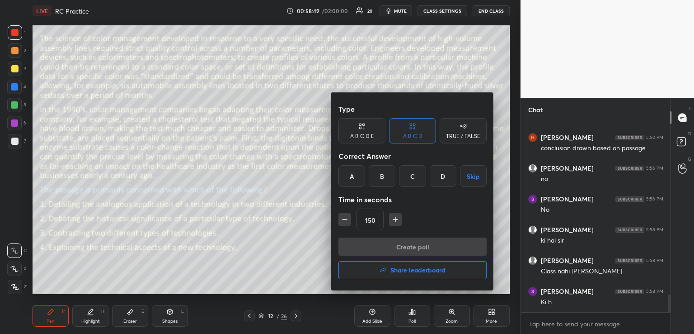
click at [349, 174] on div "A" at bounding box center [351, 176] width 27 height 22
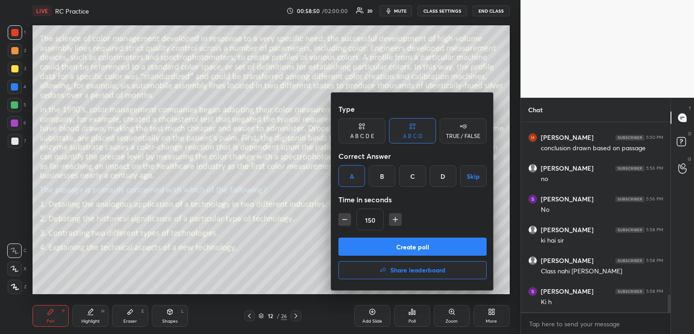
click at [398, 221] on icon "button" at bounding box center [395, 219] width 9 height 9
type input "195"
click at [387, 243] on button "Create poll" at bounding box center [412, 246] width 148 height 18
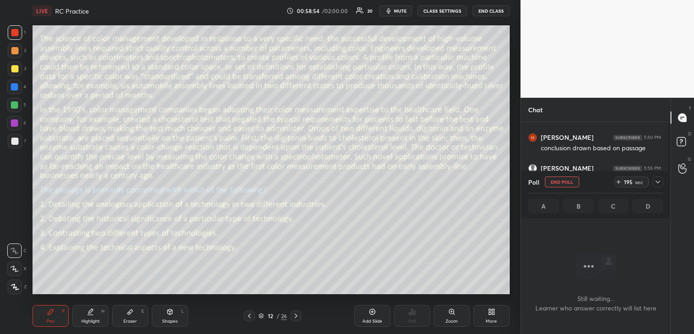
scroll to position [163, 147]
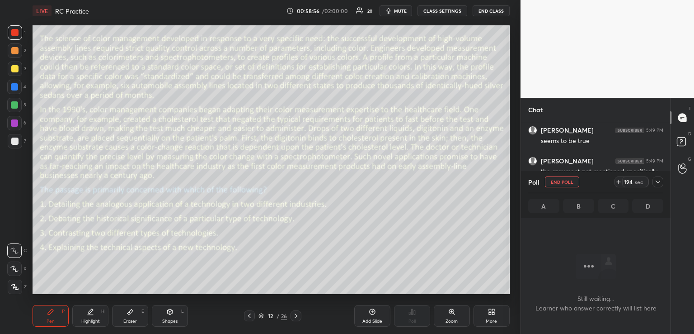
click at [657, 181] on icon at bounding box center [657, 181] width 7 height 7
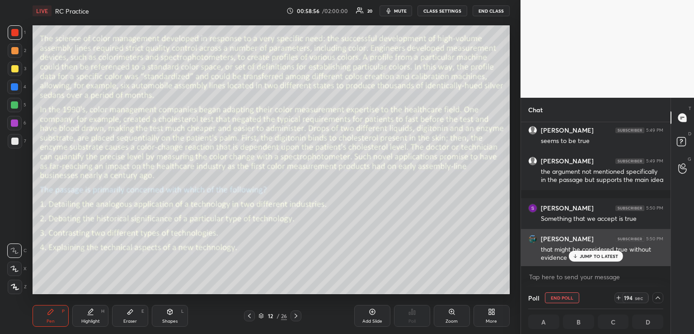
scroll to position [3, 3]
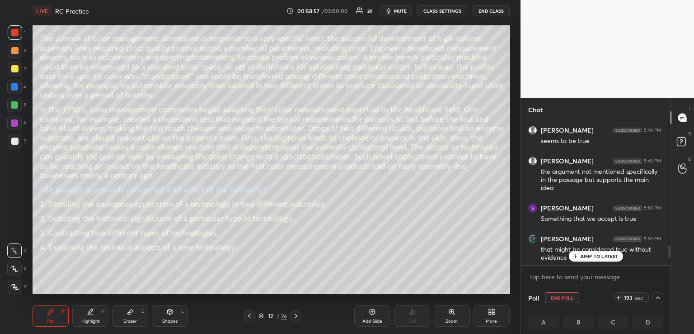
click at [580, 256] on p "JUMP TO LATEST" at bounding box center [599, 255] width 39 height 5
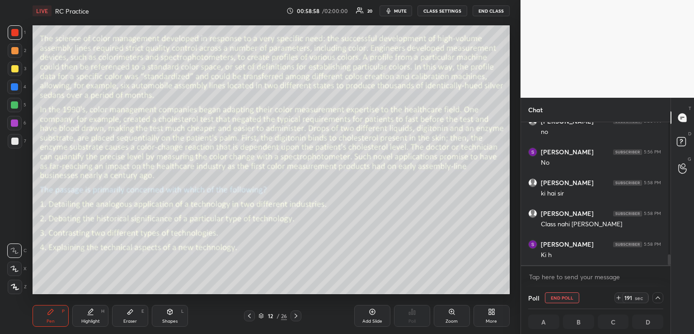
click at [400, 9] on span "mute" at bounding box center [400, 11] width 13 height 6
click at [403, 11] on span "unmute" at bounding box center [399, 11] width 19 height 6
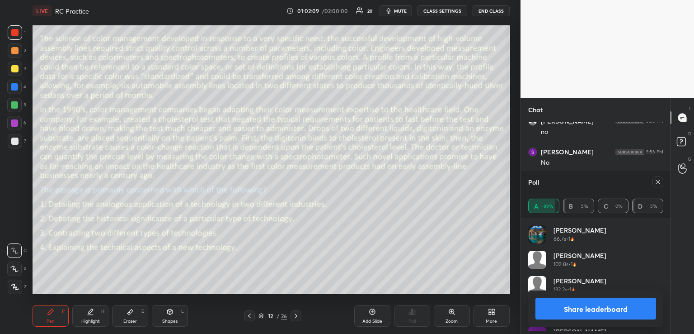
scroll to position [163, 147]
click at [658, 183] on icon at bounding box center [657, 181] width 7 height 7
type textarea "x"
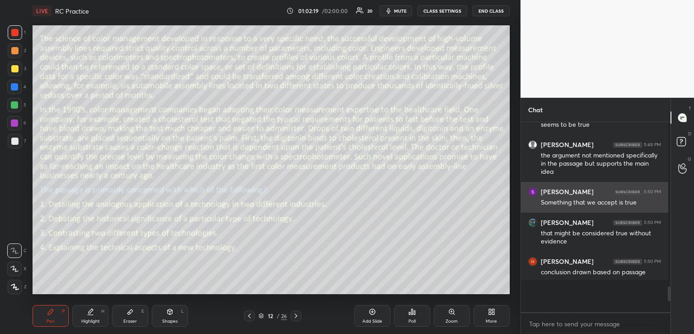
scroll to position [3, 3]
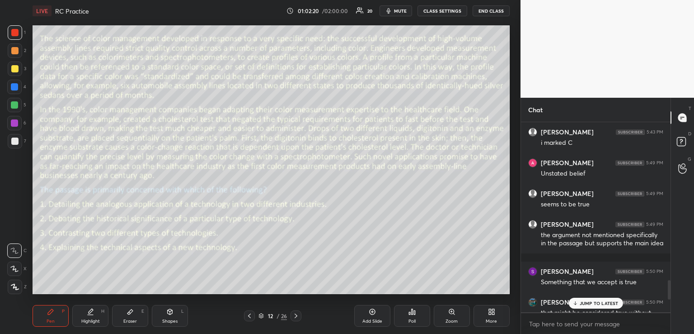
click at [591, 301] on p "JUMP TO LATEST" at bounding box center [599, 302] width 39 height 5
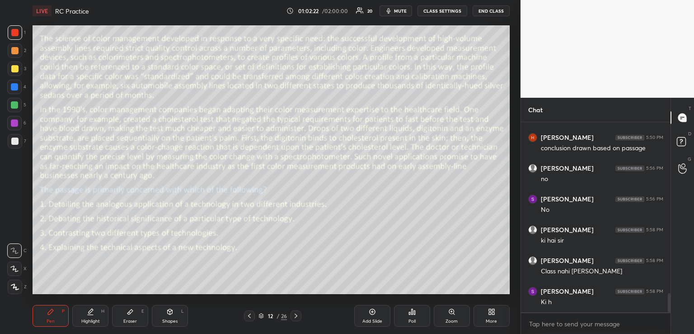
click at [294, 315] on icon at bounding box center [295, 315] width 7 height 7
click at [411, 311] on icon at bounding box center [412, 311] width 7 height 7
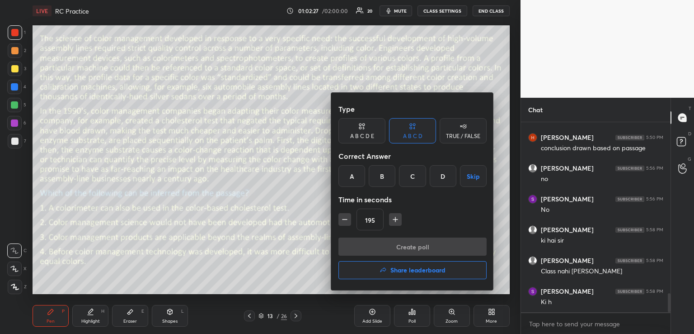
click at [440, 179] on div "D" at bounding box center [443, 176] width 27 height 22
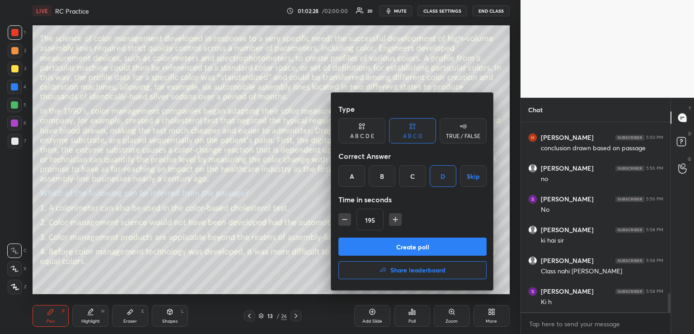
click at [341, 221] on icon "button" at bounding box center [344, 219] width 9 height 9
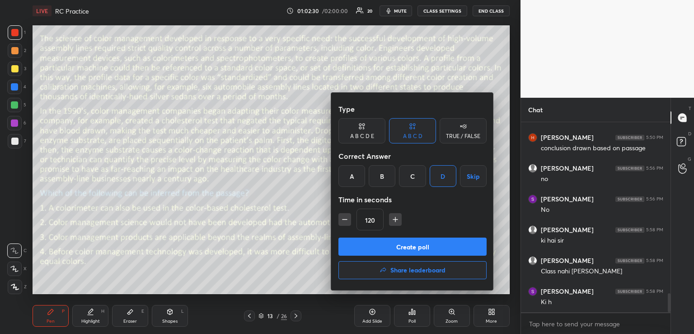
click at [341, 221] on icon "button" at bounding box center [344, 219] width 9 height 9
click at [391, 219] on icon "button" at bounding box center [391, 219] width 0 height 5
type input "90"
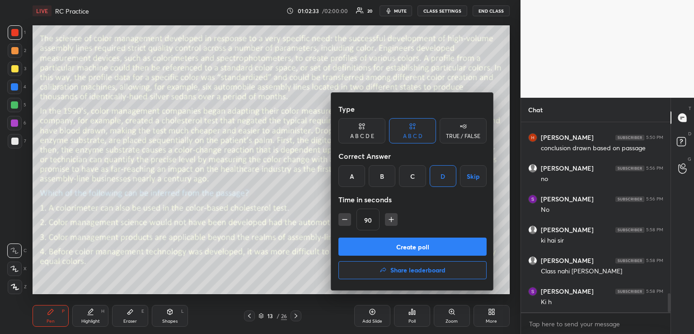
click at [387, 248] on button "Create poll" at bounding box center [412, 246] width 148 height 18
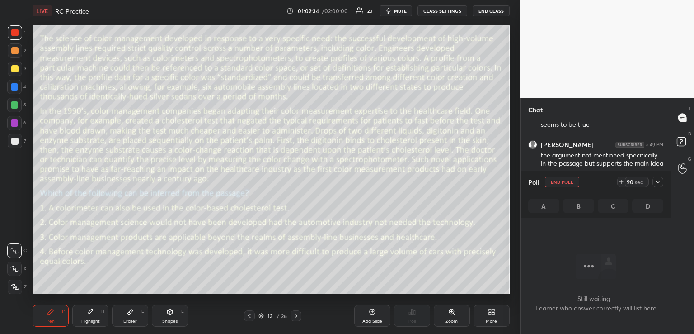
click at [658, 184] on icon at bounding box center [657, 181] width 7 height 7
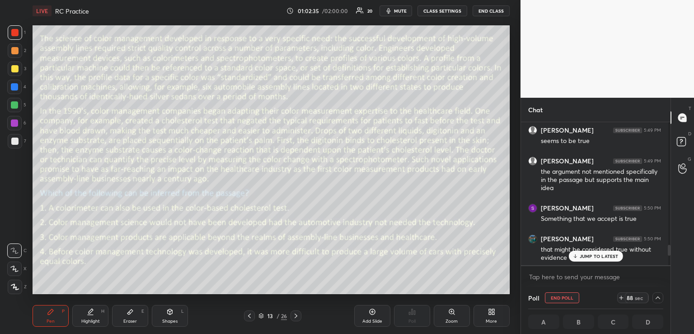
click at [580, 254] on p "JUMP TO LATEST" at bounding box center [599, 255] width 39 height 5
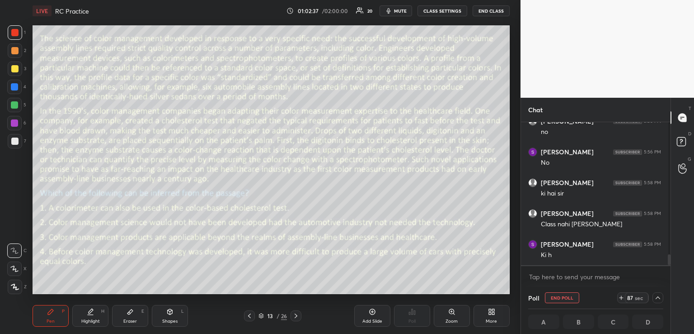
click at [400, 12] on span "mute" at bounding box center [400, 11] width 13 height 6
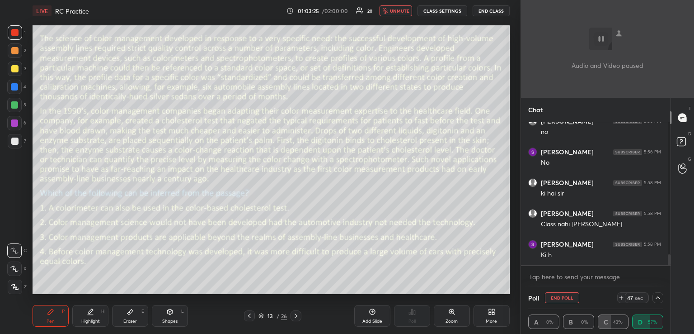
scroll to position [0, 3]
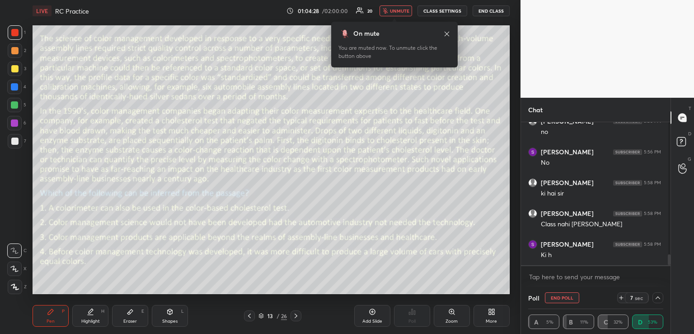
click at [396, 9] on span "unmute" at bounding box center [399, 11] width 19 height 6
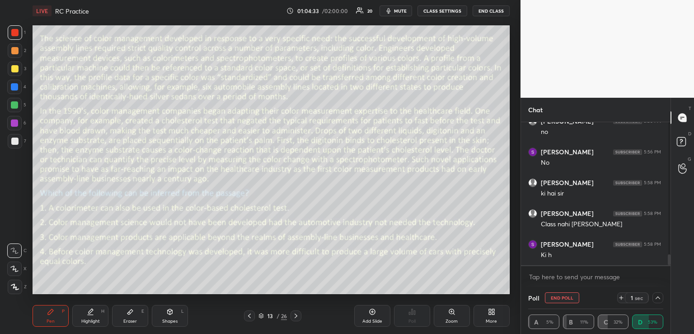
click at [656, 297] on icon at bounding box center [658, 297] width 5 height 3
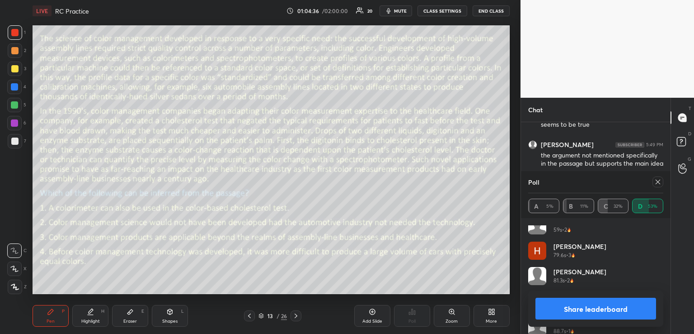
scroll to position [145, 0]
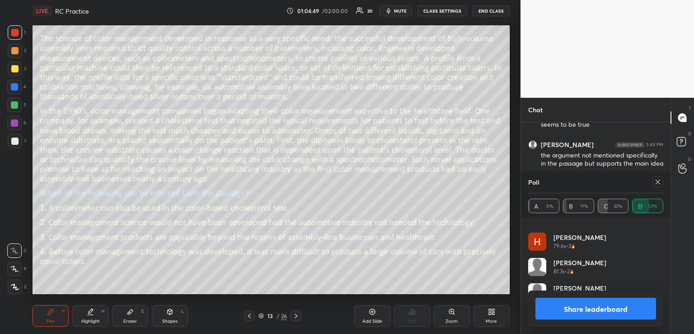
click at [659, 183] on icon at bounding box center [657, 181] width 7 height 7
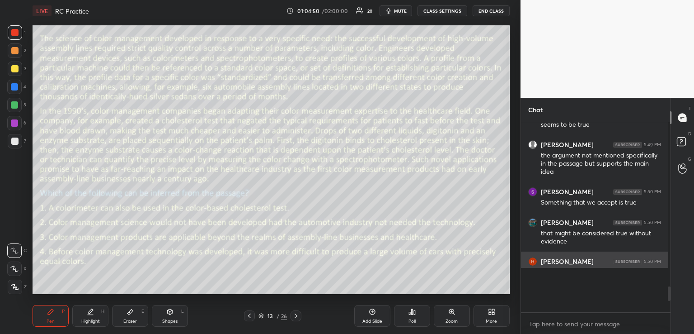
scroll to position [3, 3]
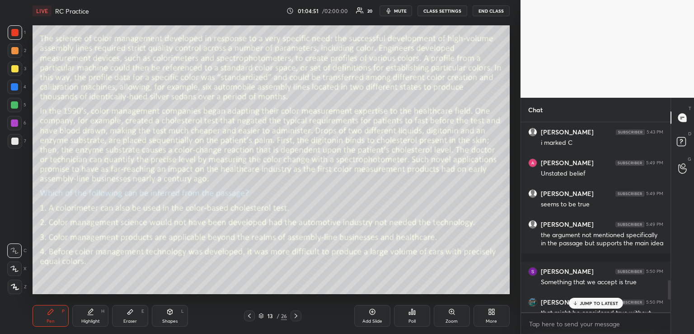
click at [588, 301] on p "JUMP TO LATEST" at bounding box center [599, 302] width 39 height 5
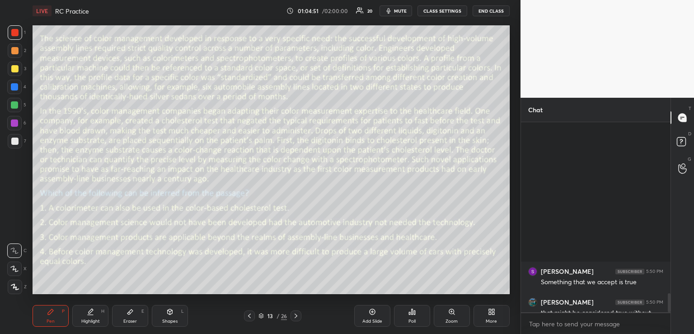
scroll to position [1708, 0]
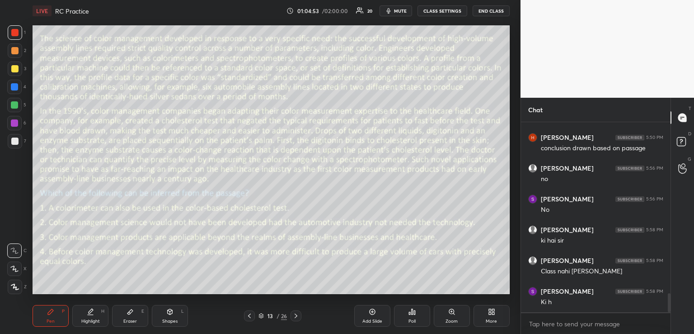
click at [296, 315] on icon at bounding box center [295, 315] width 7 height 7
click at [415, 314] on icon at bounding box center [414, 312] width 1 height 4
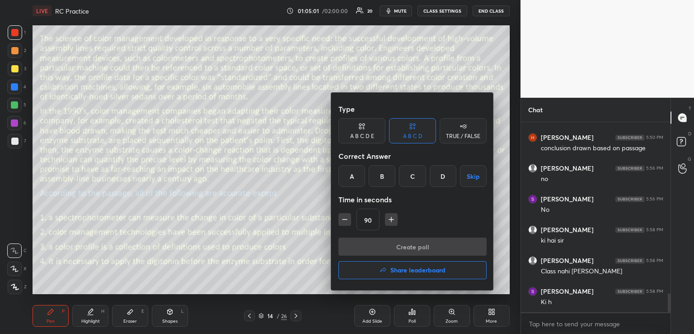
click at [412, 175] on div "C" at bounding box center [412, 176] width 27 height 22
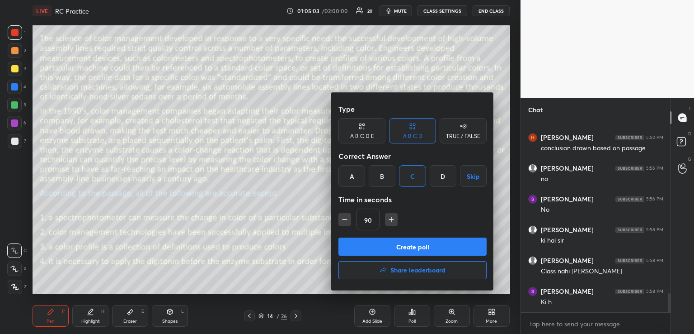
click at [391, 243] on button "Create poll" at bounding box center [412, 246] width 148 height 18
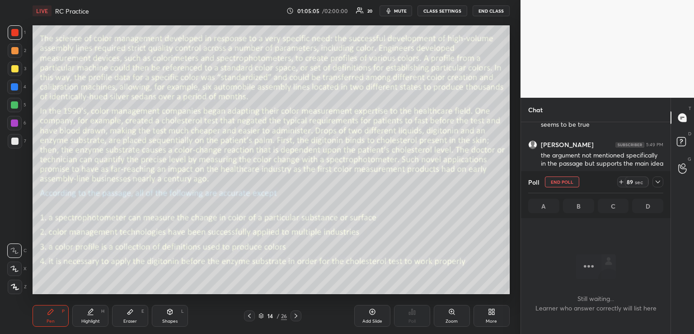
click at [658, 179] on icon at bounding box center [657, 181] width 7 height 7
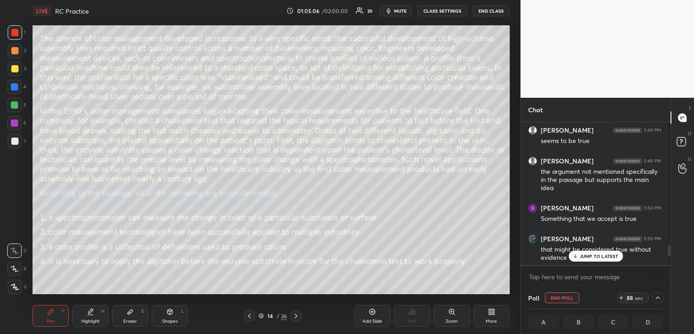
click at [593, 256] on p "JUMP TO LATEST" at bounding box center [599, 255] width 39 height 5
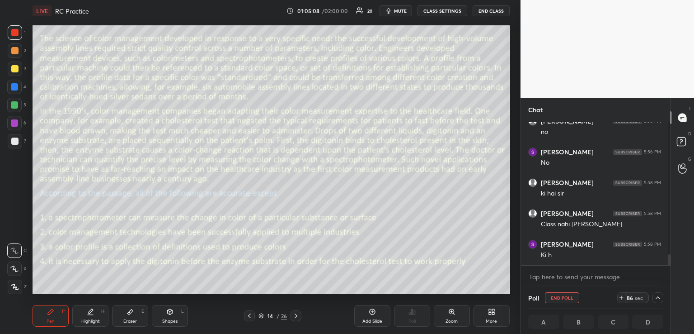
click at [400, 14] on button "mute" at bounding box center [396, 10] width 33 height 11
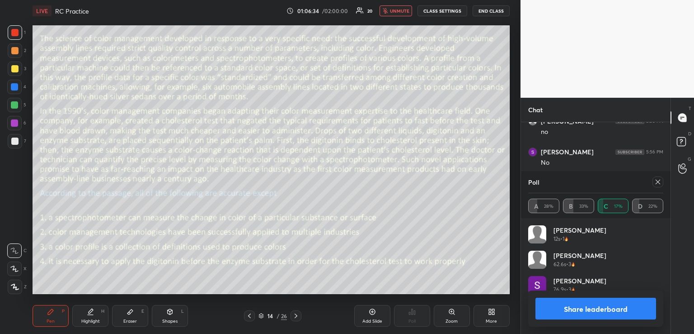
scroll to position [3, 3]
click at [398, 12] on span "unmute" at bounding box center [399, 11] width 19 height 6
click at [656, 183] on icon at bounding box center [658, 181] width 5 height 5
type textarea "x"
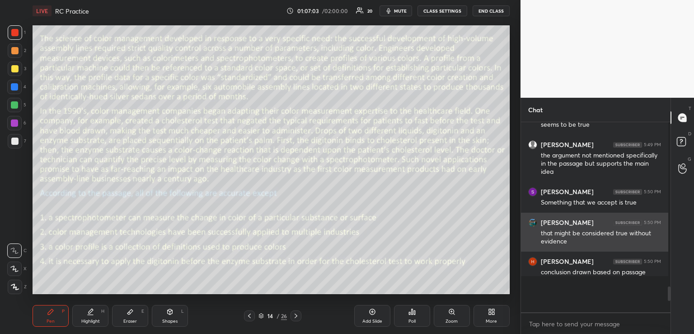
scroll to position [3, 3]
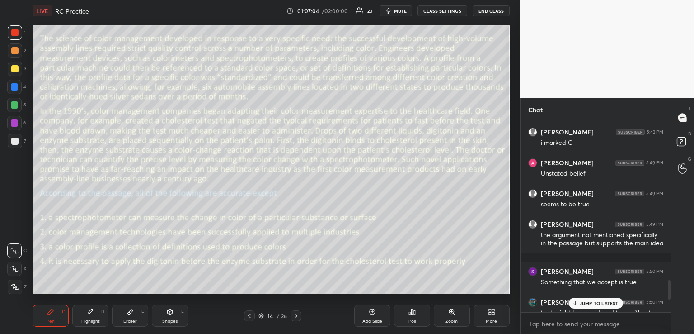
click at [592, 305] on p "JUMP TO LATEST" at bounding box center [599, 302] width 39 height 5
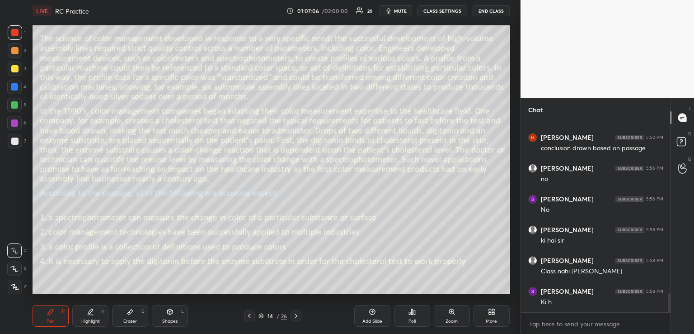
click at [412, 313] on icon at bounding box center [412, 311] width 1 height 5
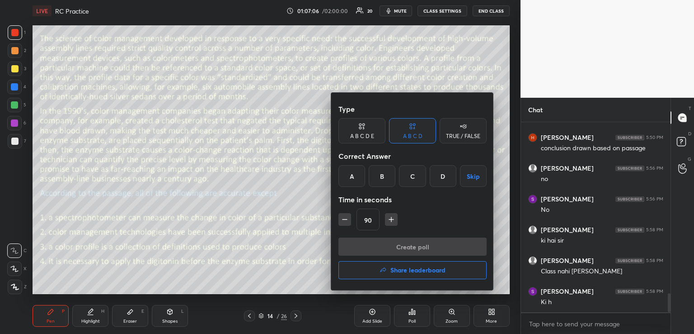
click at [425, 264] on button "Share leaderboard" at bounding box center [412, 270] width 148 height 18
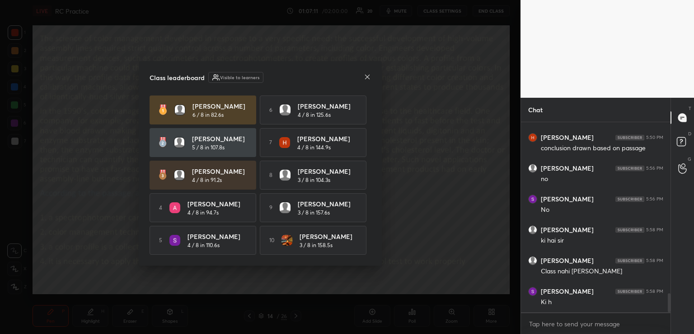
click at [368, 75] on icon at bounding box center [367, 76] width 7 height 7
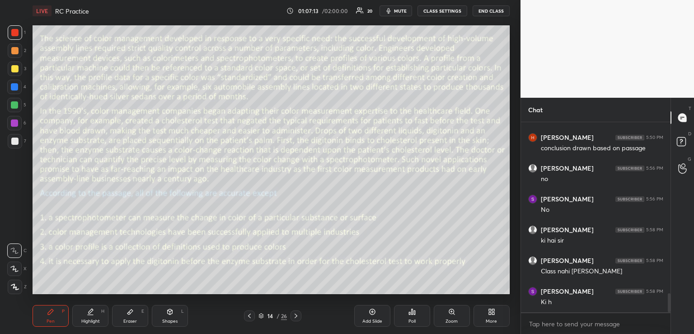
click at [410, 319] on div "Poll" at bounding box center [412, 321] width 7 height 5
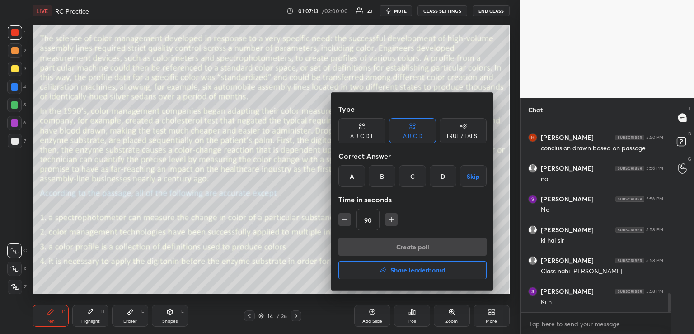
click at [405, 276] on button "Share leaderboard" at bounding box center [412, 270] width 148 height 18
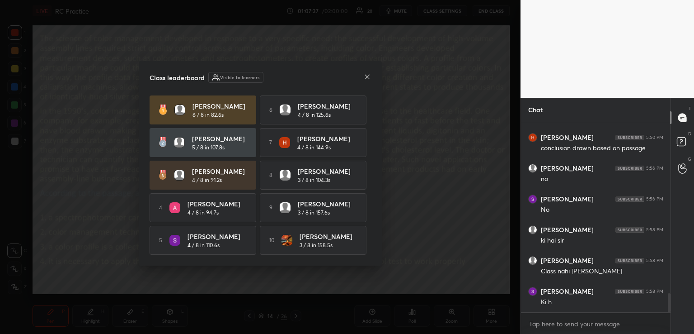
click at [367, 75] on icon at bounding box center [367, 76] width 5 height 5
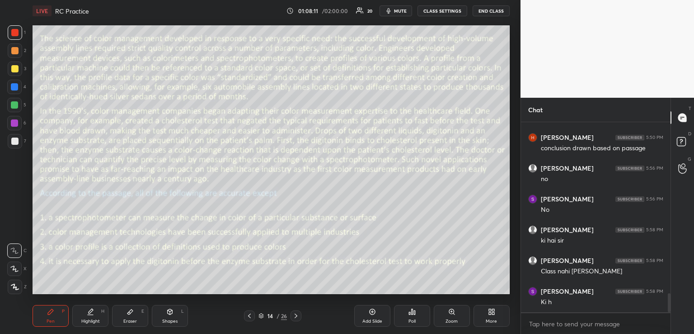
click at [15, 69] on div at bounding box center [14, 68] width 7 height 7
click at [14, 127] on div at bounding box center [14, 123] width 14 height 14
click at [16, 268] on icon at bounding box center [14, 268] width 8 height 6
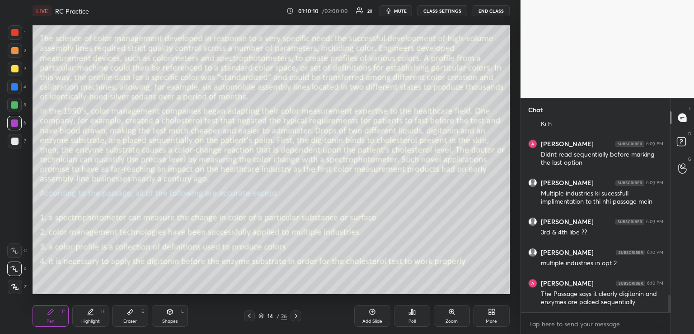
scroll to position [1917, 0]
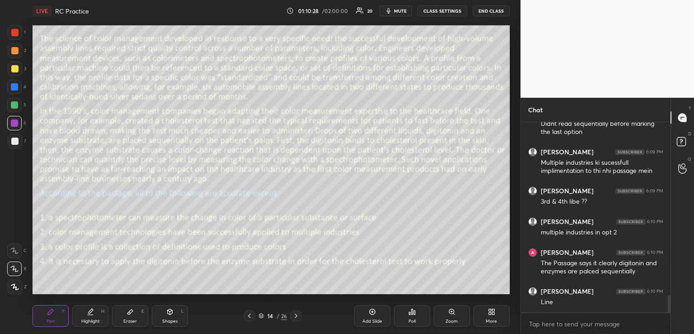
click at [138, 310] on div "Eraser E" at bounding box center [130, 316] width 36 height 22
click at [46, 314] on div "Pen P" at bounding box center [51, 316] width 36 height 22
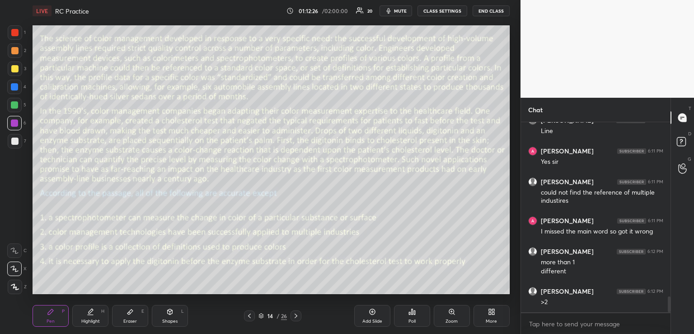
scroll to position [2119, 0]
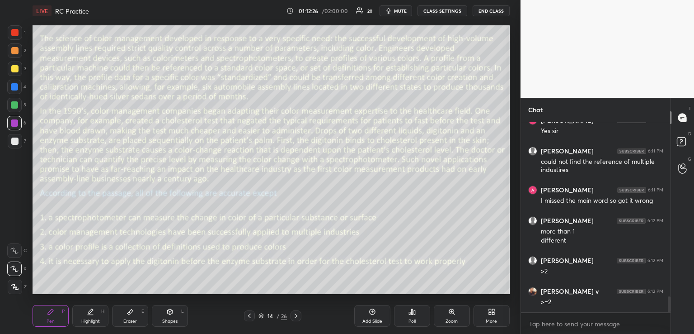
click at [131, 312] on icon at bounding box center [129, 311] width 5 height 5
click at [57, 311] on div "Pen P" at bounding box center [51, 316] width 36 height 22
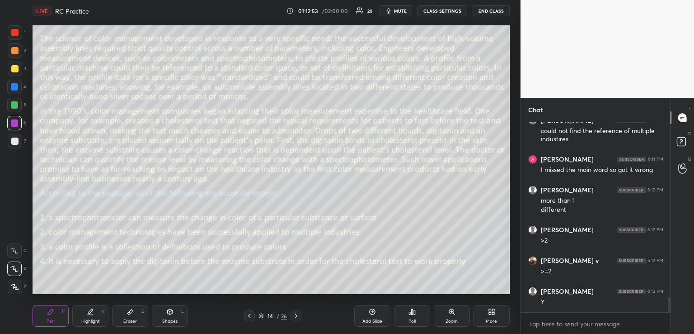
scroll to position [2180, 0]
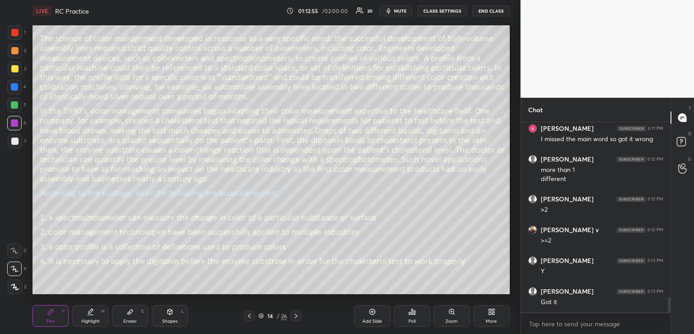
click at [163, 310] on div "Shapes L" at bounding box center [170, 316] width 36 height 22
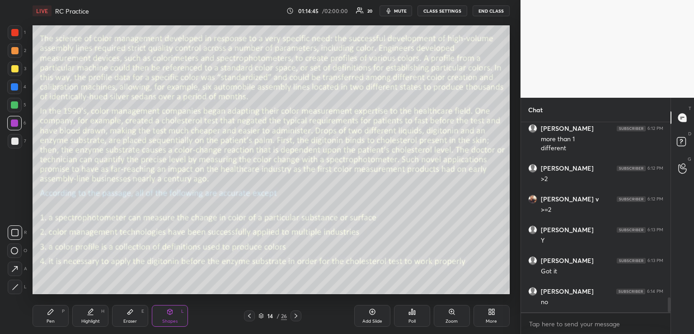
scroll to position [2242, 0]
click at [50, 321] on div "Pen" at bounding box center [51, 321] width 8 height 5
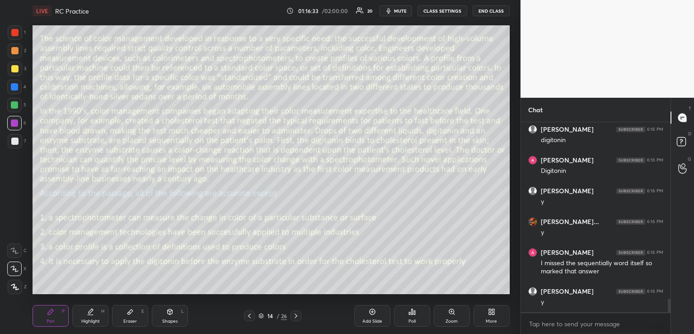
scroll to position [2465, 0]
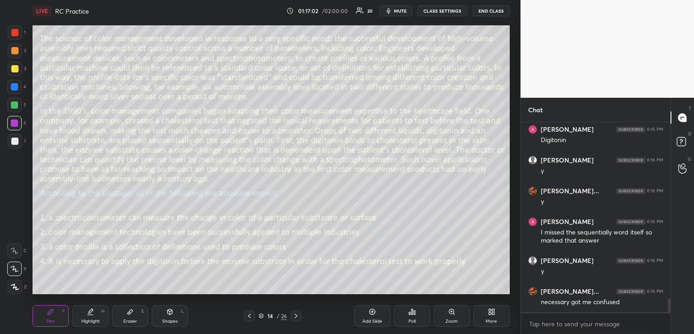
click at [248, 317] on icon at bounding box center [249, 315] width 7 height 7
click at [298, 317] on icon at bounding box center [295, 315] width 7 height 7
click at [251, 315] on icon at bounding box center [249, 315] width 7 height 7
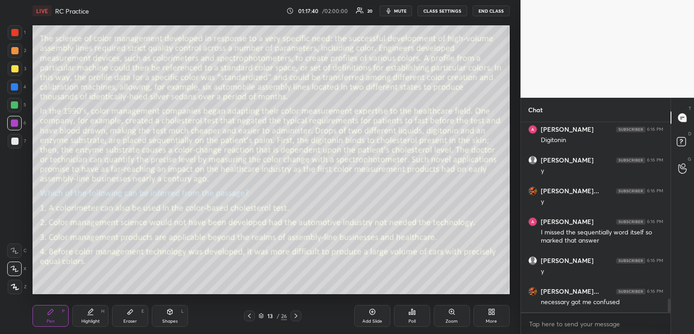
click at [298, 314] on icon at bounding box center [295, 315] width 7 height 7
click at [249, 318] on icon at bounding box center [249, 315] width 7 height 7
click at [298, 314] on icon at bounding box center [295, 315] width 7 height 7
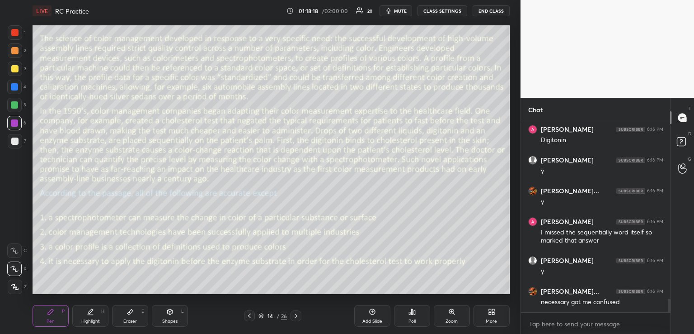
click at [251, 315] on icon at bounding box center [249, 315] width 7 height 7
click at [252, 315] on icon at bounding box center [249, 315] width 7 height 7
click at [297, 313] on icon at bounding box center [295, 315] width 7 height 7
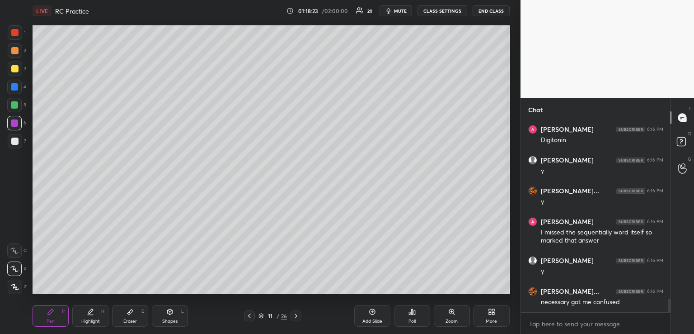
click at [297, 313] on icon at bounding box center [295, 315] width 7 height 7
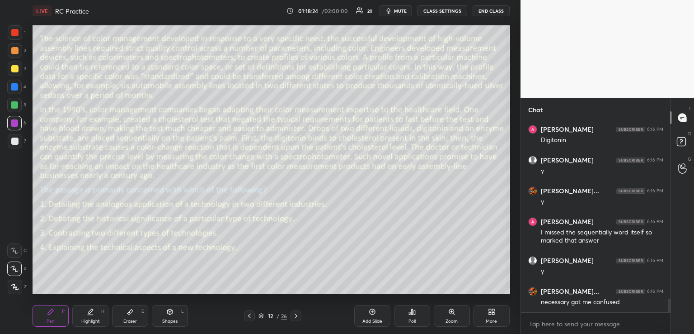
click at [297, 313] on icon at bounding box center [295, 315] width 7 height 7
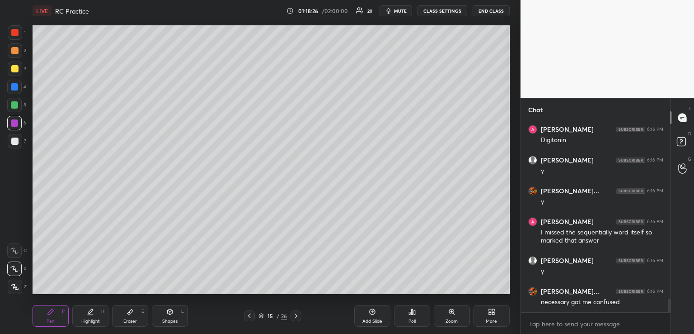
click at [251, 315] on icon at bounding box center [249, 315] width 7 height 7
click at [408, 309] on div "Poll" at bounding box center [412, 316] width 36 height 22
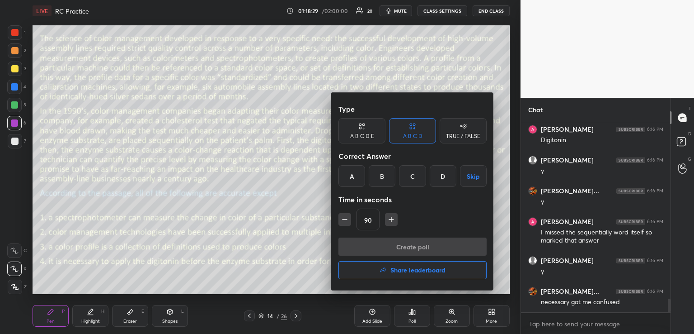
click at [288, 282] on div at bounding box center [347, 167] width 694 height 334
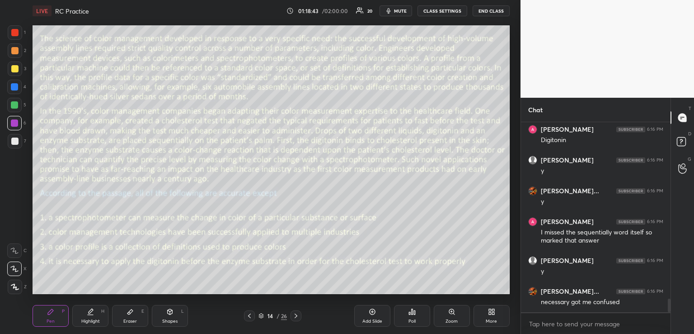
click at [298, 317] on icon at bounding box center [295, 315] width 7 height 7
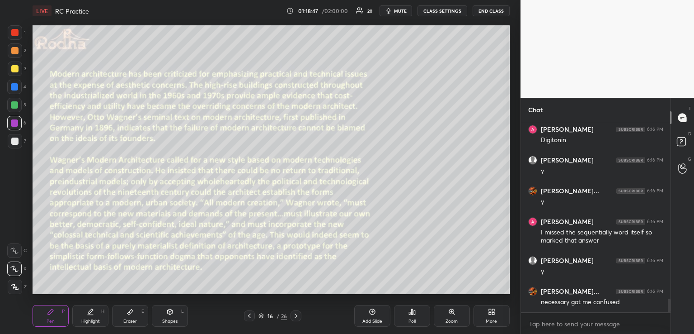
click at [409, 312] on icon at bounding box center [409, 313] width 1 height 2
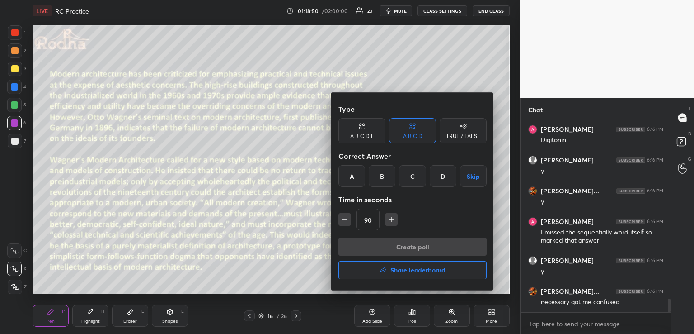
click at [479, 176] on button "Skip" at bounding box center [473, 176] width 27 height 22
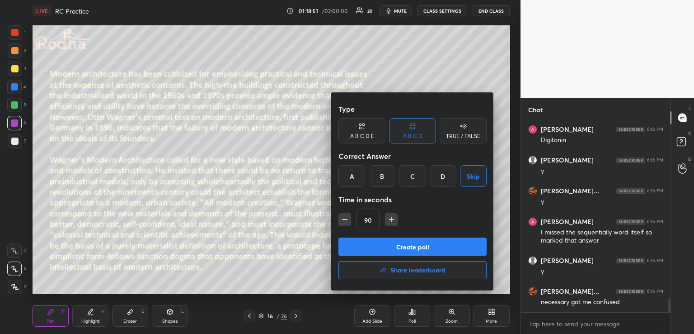
click at [390, 219] on icon "button" at bounding box center [391, 219] width 5 height 0
click at [392, 220] on icon "button" at bounding box center [395, 219] width 9 height 9
click at [398, 220] on icon "button" at bounding box center [395, 219] width 9 height 9
type input "135"
click at [414, 249] on button "Create poll" at bounding box center [412, 246] width 148 height 18
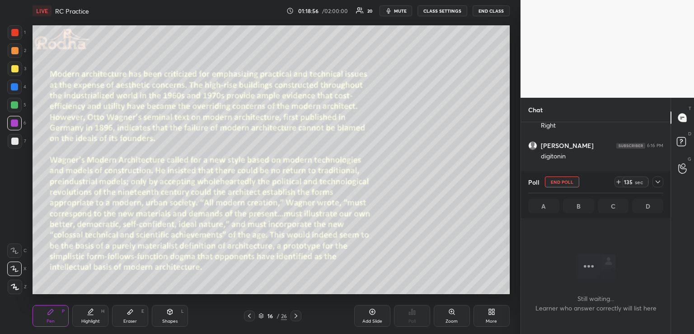
scroll to position [2072, 0]
click at [658, 181] on icon at bounding box center [657, 181] width 7 height 7
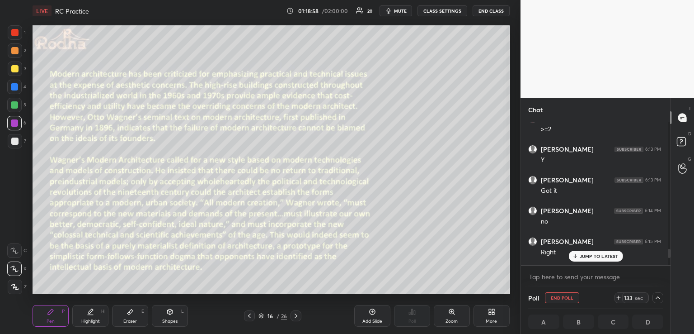
scroll to position [3, 3]
click at [589, 254] on p "JUMP TO LATEST" at bounding box center [599, 255] width 39 height 5
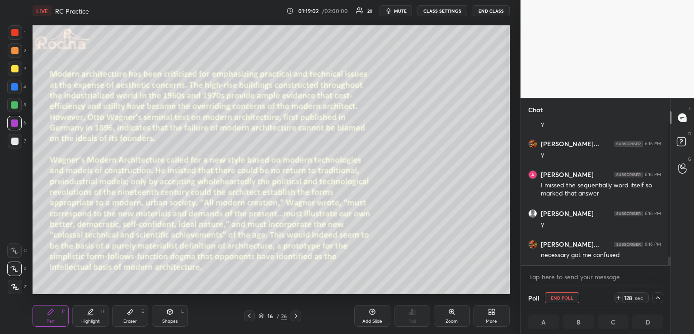
click at [404, 11] on span "mute" at bounding box center [400, 11] width 13 height 6
click at [294, 316] on icon at bounding box center [295, 315] width 7 height 7
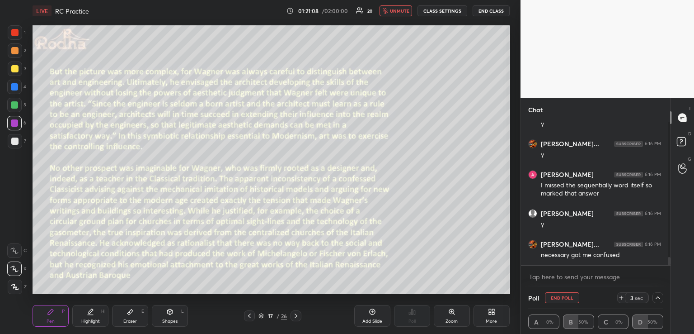
scroll to position [2323, 0]
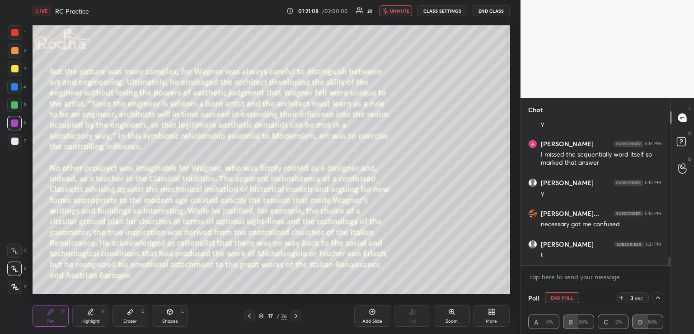
click at [618, 297] on icon at bounding box center [621, 297] width 7 height 7
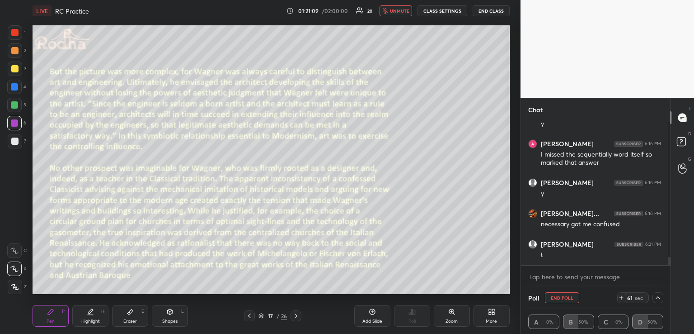
click at [618, 297] on icon at bounding box center [621, 297] width 7 height 7
click at [617, 297] on icon at bounding box center [618, 297] width 7 height 7
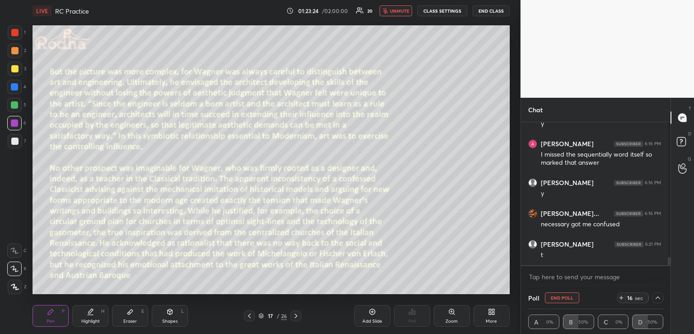
click at [621, 299] on icon at bounding box center [621, 298] width 0 height 4
click at [405, 14] on button "unmute" at bounding box center [396, 10] width 33 height 11
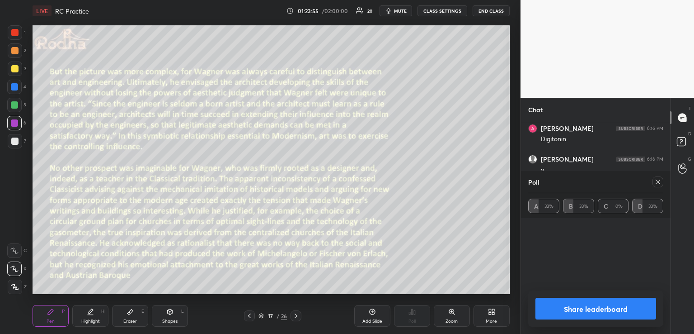
scroll to position [2110, 0]
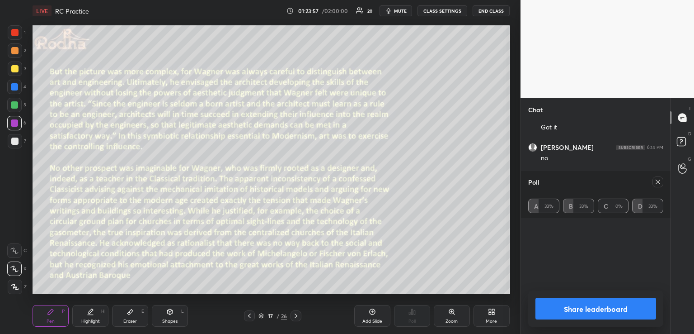
click at [657, 179] on icon at bounding box center [657, 181] width 7 height 7
type textarea "x"
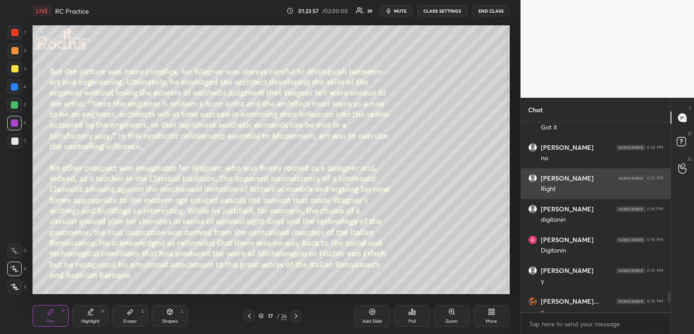
scroll to position [3, 3]
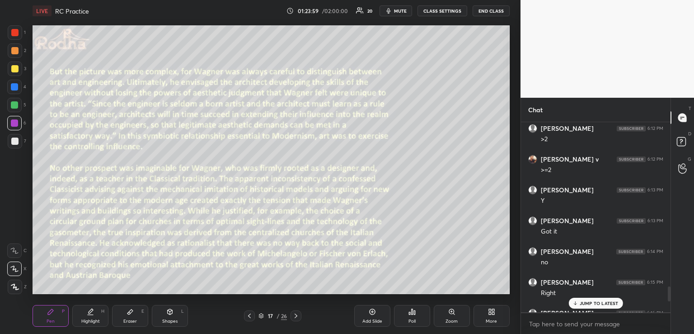
click at [596, 302] on p "JUMP TO LATEST" at bounding box center [599, 302] width 39 height 5
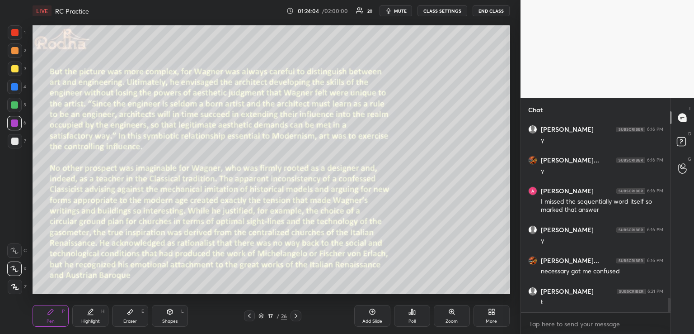
scroll to position [2323, 0]
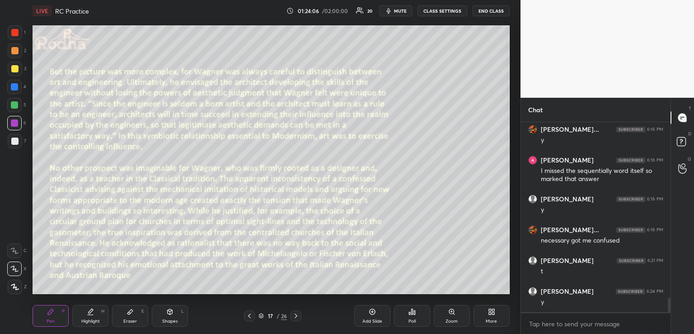
click at [296, 318] on icon at bounding box center [295, 315] width 7 height 7
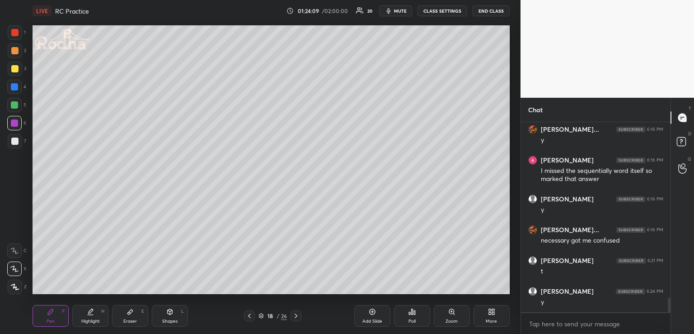
click at [296, 318] on icon at bounding box center [295, 315] width 7 height 7
click at [409, 311] on icon at bounding box center [412, 311] width 7 height 7
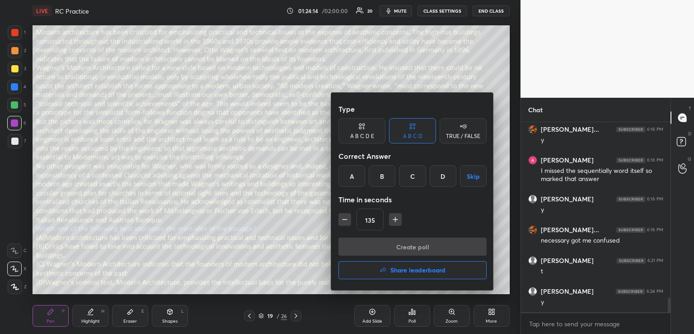
click at [416, 179] on div "C" at bounding box center [412, 176] width 27 height 22
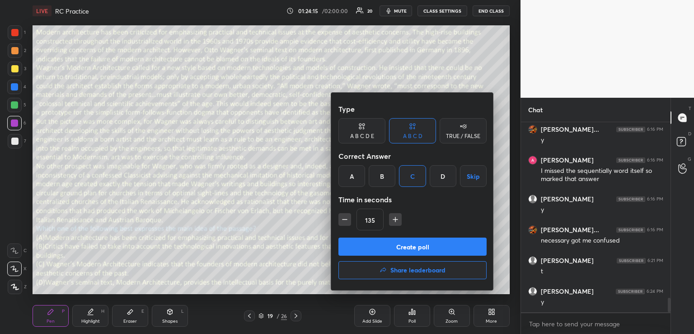
click at [347, 217] on icon "button" at bounding box center [344, 219] width 9 height 9
type input "90"
click at [400, 247] on button "Create poll" at bounding box center [412, 246] width 148 height 18
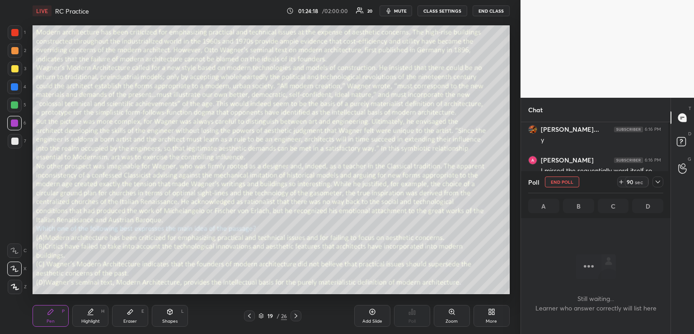
scroll to position [163, 147]
click at [658, 182] on icon at bounding box center [657, 181] width 7 height 7
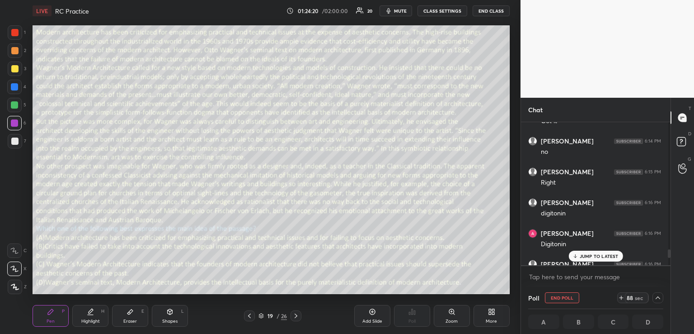
click at [588, 255] on p "JUMP TO LATEST" at bounding box center [599, 255] width 39 height 5
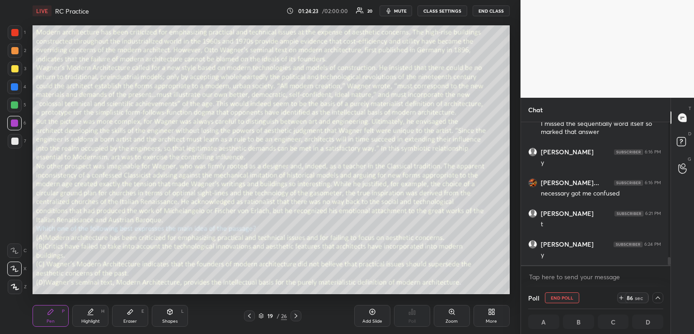
click at [394, 10] on span "mute" at bounding box center [400, 11] width 13 height 6
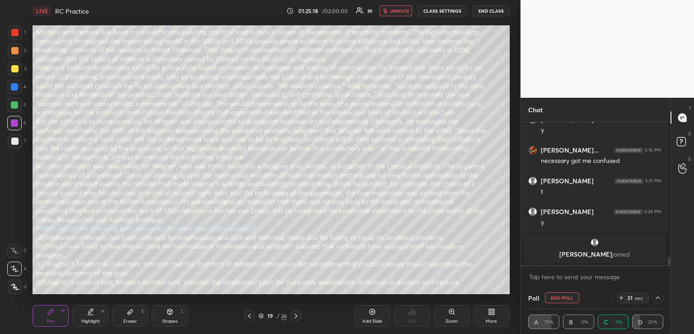
scroll to position [0, 3]
click at [398, 9] on span "unmute" at bounding box center [399, 11] width 19 height 6
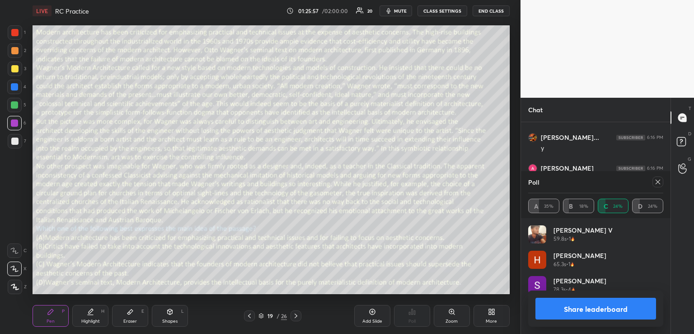
scroll to position [2139, 0]
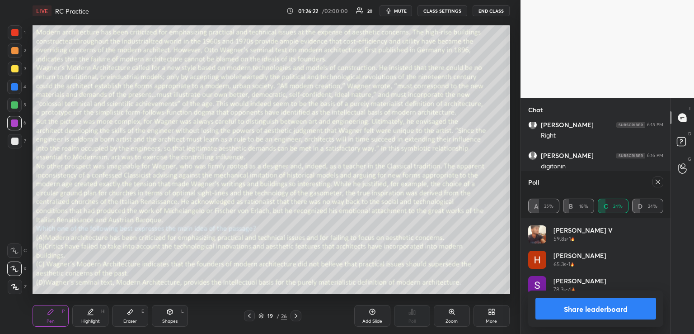
click at [659, 182] on icon at bounding box center [657, 181] width 7 height 7
type textarea "x"
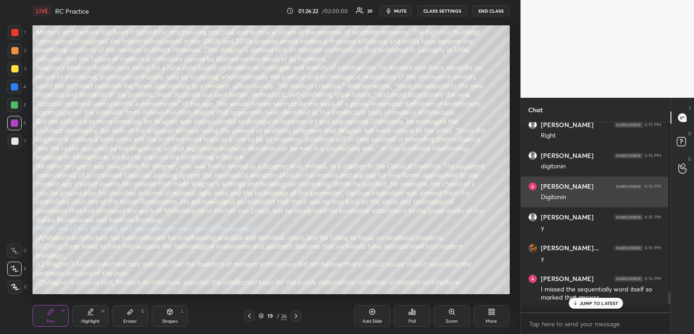
scroll to position [3, 3]
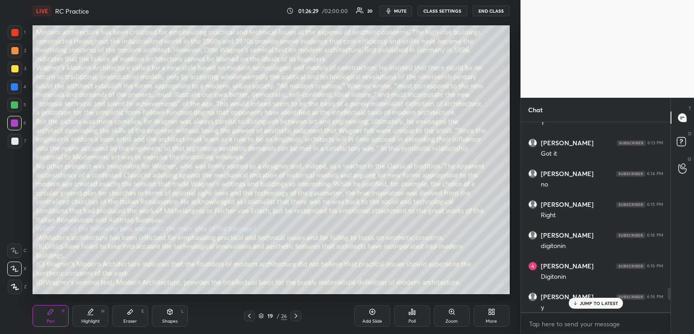
click at [132, 315] on div "Eraser E" at bounding box center [130, 316] width 36 height 22
click at [52, 316] on div "Pen P" at bounding box center [51, 316] width 36 height 22
click at [161, 311] on div "Shapes L" at bounding box center [170, 316] width 36 height 22
click at [586, 301] on p "1 NEW MESSAGE" at bounding box center [599, 302] width 38 height 5
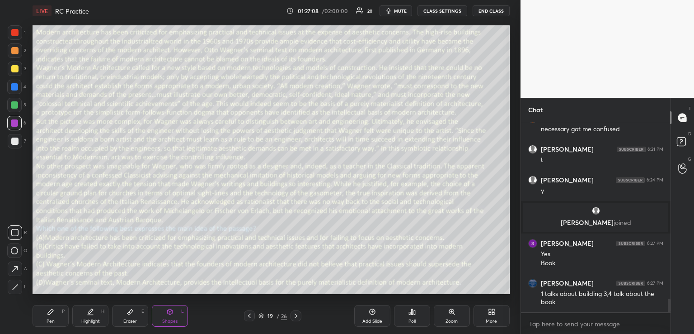
scroll to position [2432, 0]
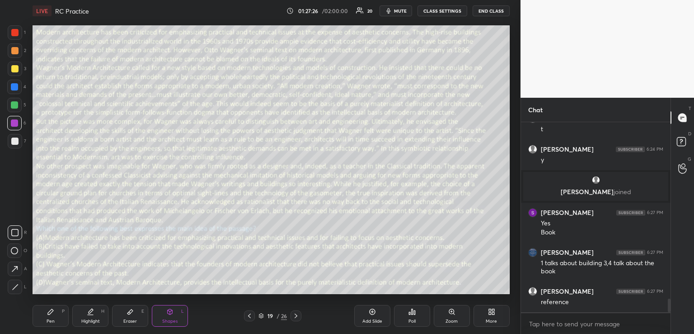
click at [297, 314] on icon at bounding box center [295, 315] width 7 height 7
click at [414, 311] on icon at bounding box center [412, 311] width 7 height 7
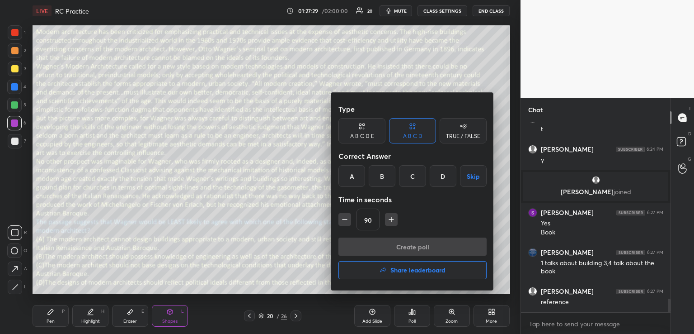
click at [356, 172] on div "A" at bounding box center [351, 176] width 27 height 22
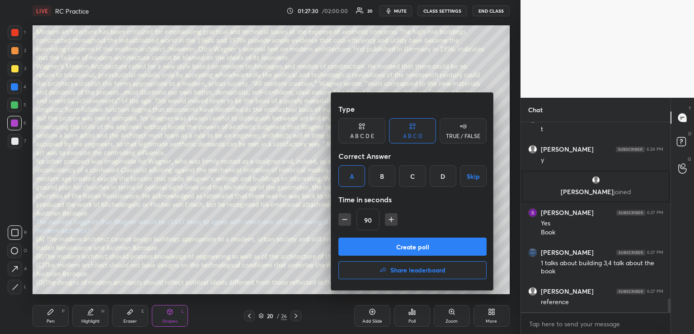
click at [390, 219] on icon "button" at bounding box center [391, 219] width 5 height 0
click at [391, 220] on icon "button" at bounding box center [395, 219] width 9 height 9
type input "120"
click at [387, 246] on button "Create poll" at bounding box center [412, 246] width 148 height 18
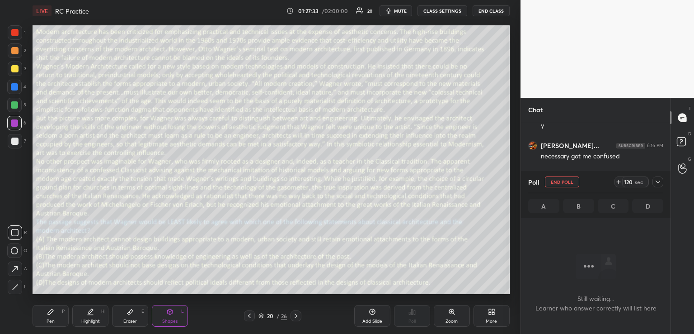
scroll to position [2207, 0]
click at [656, 181] on icon at bounding box center [658, 181] width 5 height 3
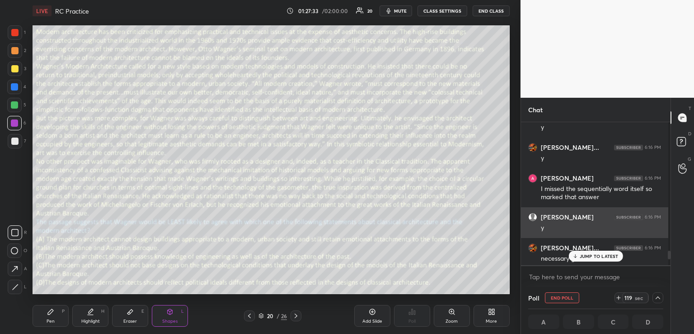
scroll to position [3, 3]
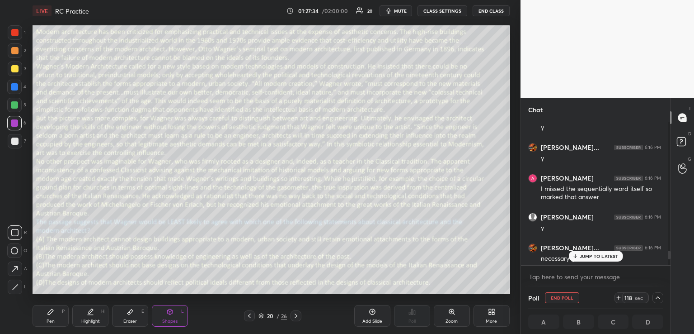
click at [583, 255] on p "JUMP TO LATEST" at bounding box center [599, 255] width 39 height 5
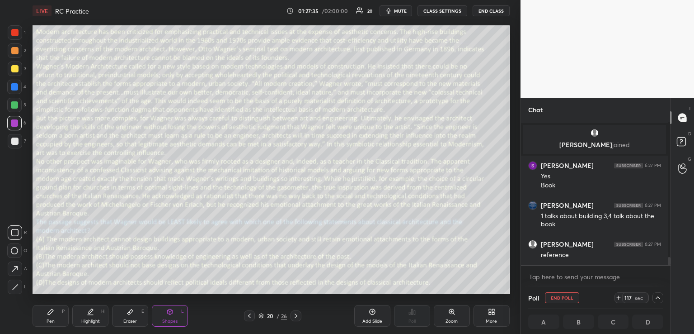
click at [400, 9] on span "mute" at bounding box center [400, 11] width 13 height 6
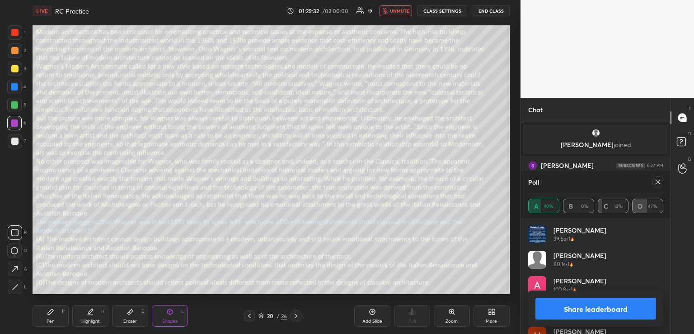
scroll to position [2332, 0]
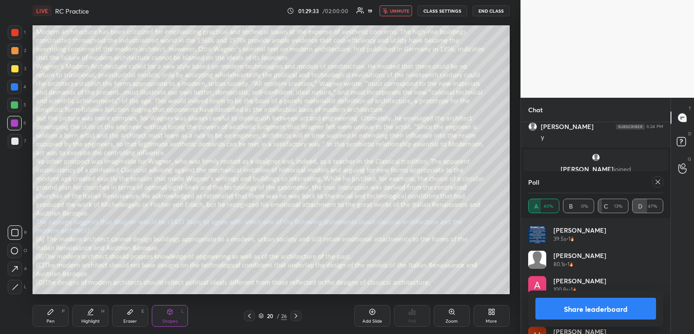
click at [395, 8] on span "unmute" at bounding box center [399, 11] width 19 height 6
click at [54, 313] on div "Pen P" at bounding box center [51, 316] width 36 height 22
click at [657, 182] on icon at bounding box center [657, 181] width 7 height 7
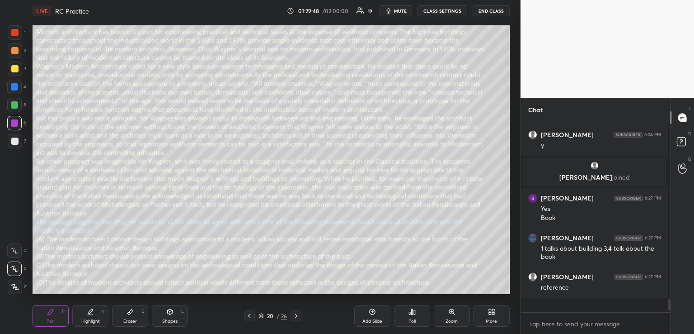
scroll to position [187, 145]
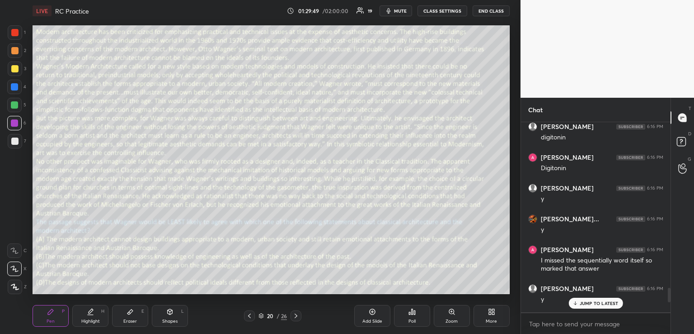
click at [592, 302] on p "JUMP TO LATEST" at bounding box center [599, 302] width 39 height 5
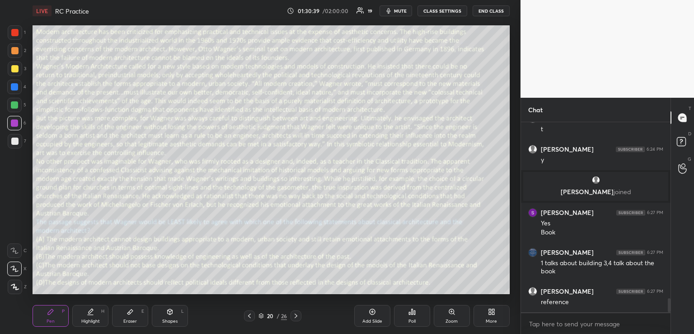
scroll to position [2422, 0]
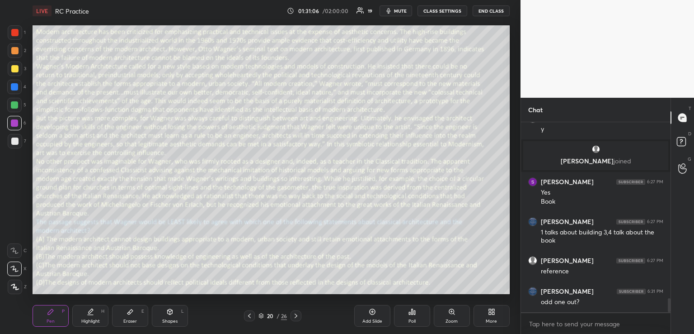
click at [296, 311] on div at bounding box center [296, 315] width 11 height 11
click at [249, 315] on icon at bounding box center [249, 315] width 7 height 7
click at [249, 314] on icon at bounding box center [249, 315] width 7 height 7
click at [249, 315] on icon at bounding box center [249, 315] width 3 height 5
click at [298, 316] on icon at bounding box center [295, 315] width 7 height 7
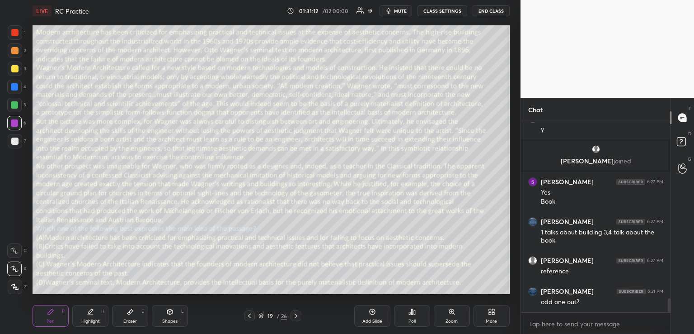
click at [298, 317] on icon at bounding box center [295, 315] width 7 height 7
click at [413, 311] on icon at bounding box center [412, 311] width 1 height 5
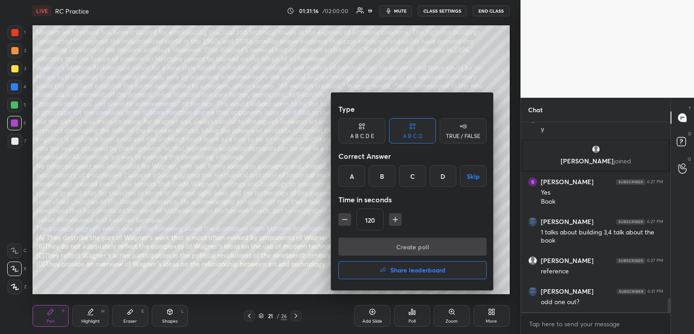
click at [386, 172] on div "B" at bounding box center [382, 176] width 27 height 22
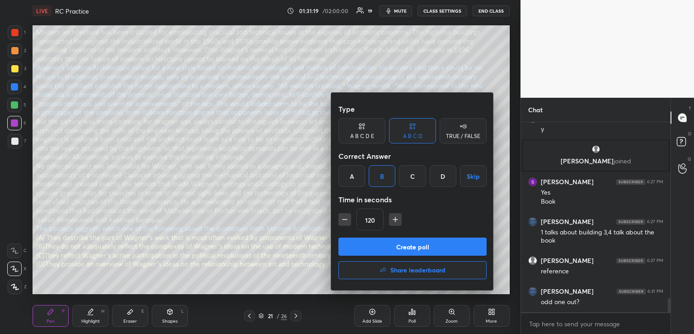
click at [390, 247] on button "Create poll" at bounding box center [412, 246] width 148 height 18
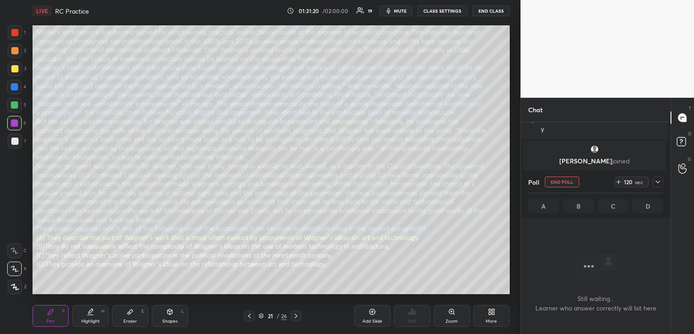
scroll to position [163, 147]
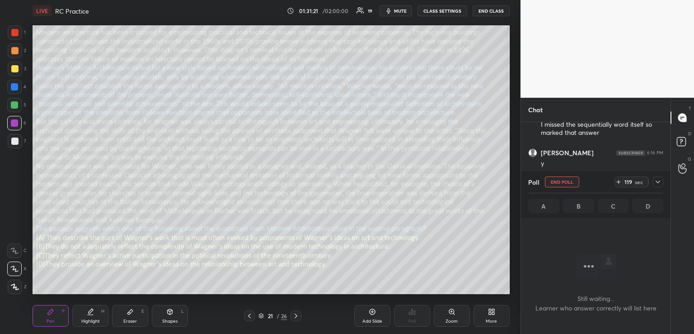
click at [660, 181] on icon at bounding box center [658, 181] width 5 height 3
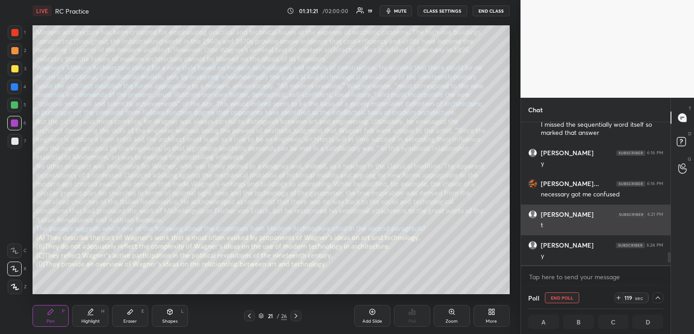
scroll to position [3, 3]
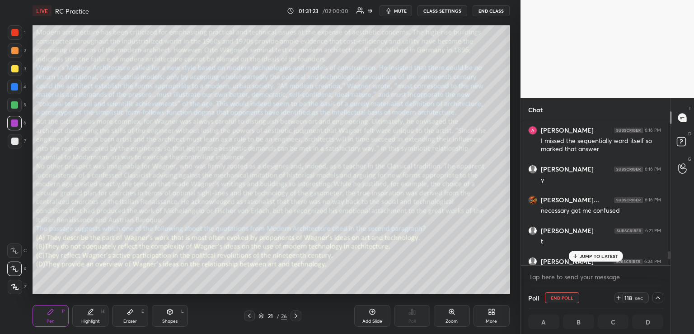
click at [587, 255] on p "JUMP TO LATEST" at bounding box center [599, 255] width 39 height 5
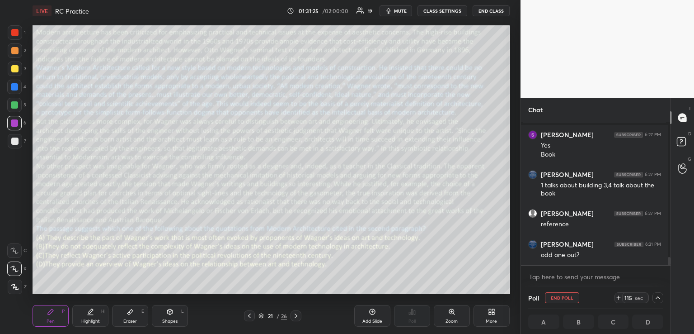
click at [396, 8] on span "mute" at bounding box center [400, 11] width 13 height 6
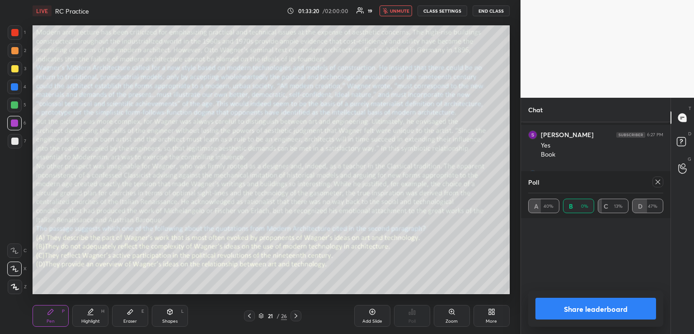
scroll to position [2363, 0]
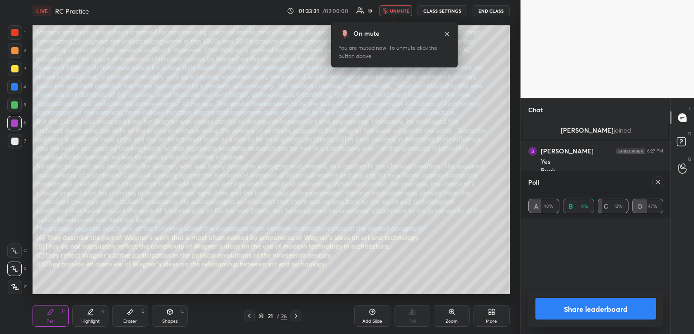
click at [136, 315] on div "Eraser E" at bounding box center [130, 316] width 36 height 22
click at [54, 314] on icon at bounding box center [50, 311] width 7 height 7
click at [403, 11] on span "unmute" at bounding box center [399, 11] width 19 height 6
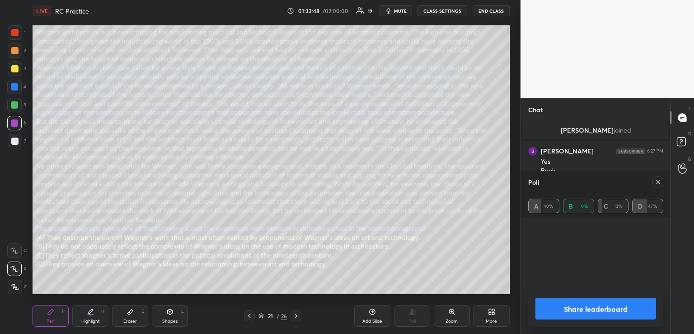
click at [657, 179] on icon at bounding box center [657, 181] width 7 height 7
type textarea "x"
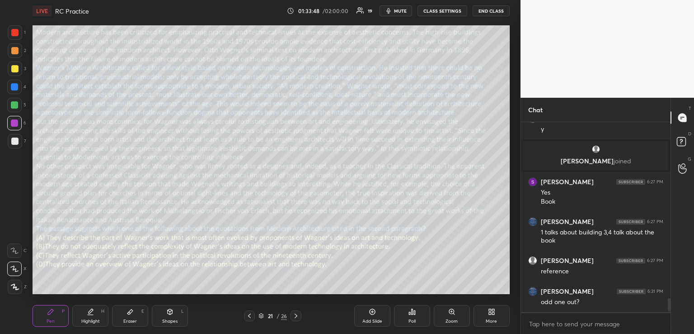
scroll to position [2, 3]
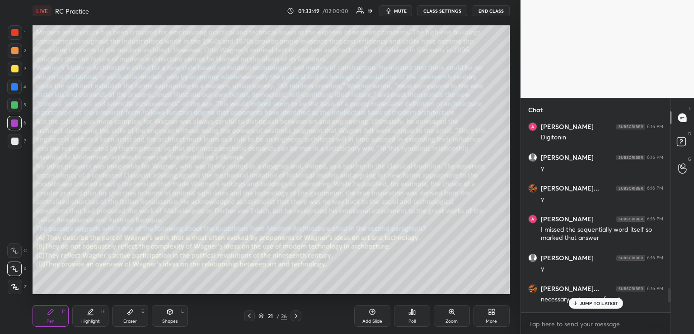
click at [586, 298] on div "JUMP TO LATEST" at bounding box center [596, 302] width 54 height 11
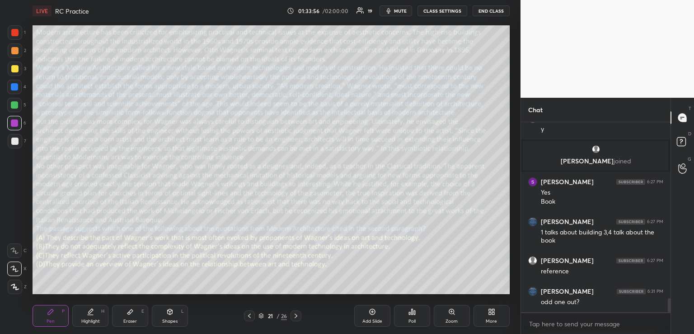
click at [297, 314] on icon at bounding box center [295, 315] width 7 height 7
click at [416, 310] on div "Poll" at bounding box center [412, 316] width 36 height 22
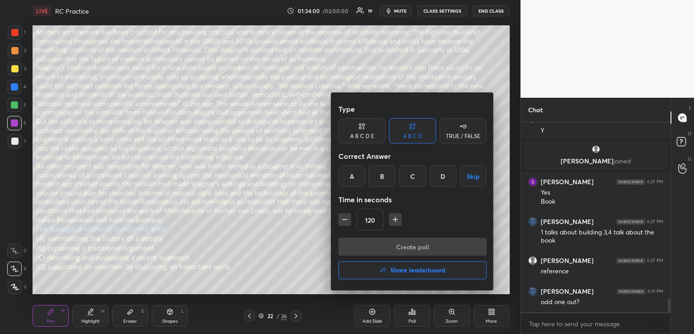
click at [443, 172] on div "D" at bounding box center [443, 176] width 27 height 22
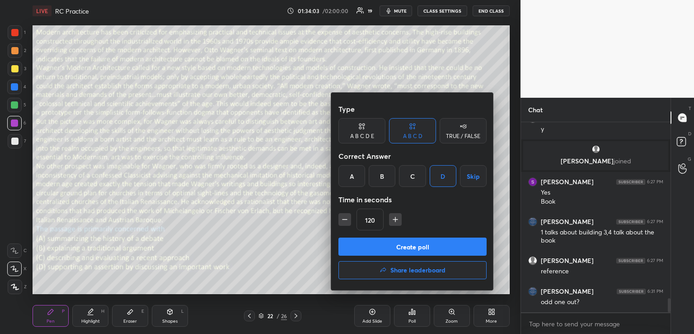
click at [347, 219] on icon "button" at bounding box center [344, 219] width 9 height 9
click at [346, 218] on icon "button" at bounding box center [344, 219] width 9 height 9
type input "75"
click at [396, 245] on button "Create poll" at bounding box center [412, 246] width 148 height 18
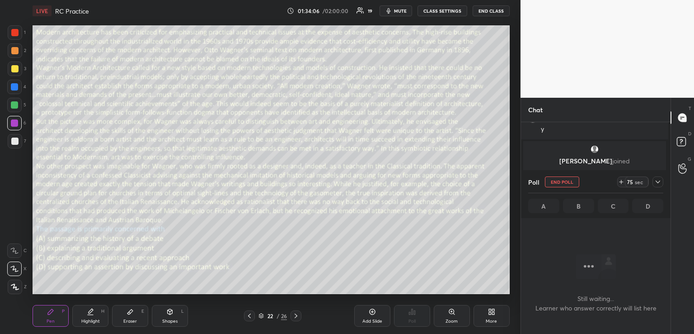
scroll to position [163, 147]
click at [658, 181] on icon at bounding box center [657, 181] width 7 height 7
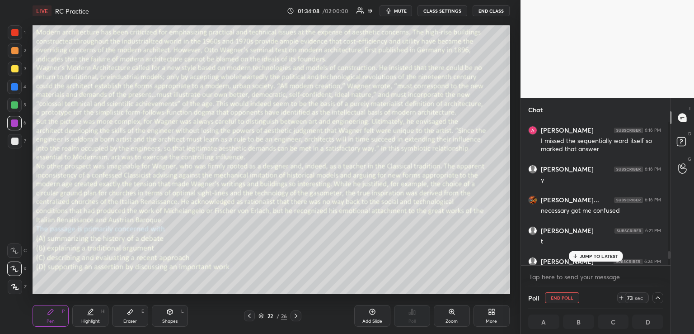
click at [590, 254] on p "JUMP TO LATEST" at bounding box center [599, 255] width 39 height 5
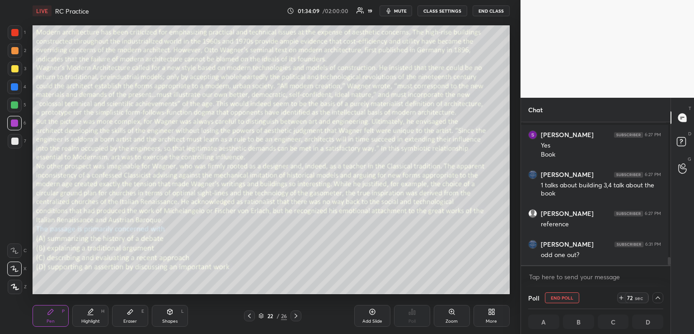
click at [394, 9] on span "mute" at bounding box center [400, 11] width 13 height 6
click at [385, 11] on icon "button" at bounding box center [385, 10] width 5 height 5
click at [404, 6] on button "mute" at bounding box center [396, 10] width 33 height 11
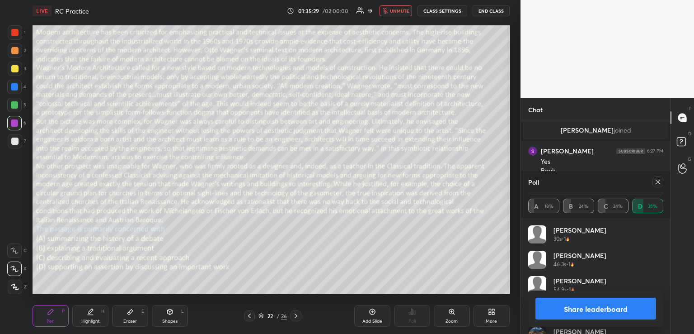
click at [396, 12] on span "unmute" at bounding box center [399, 11] width 19 height 6
click at [170, 310] on icon at bounding box center [170, 310] width 5 height 1
click at [61, 314] on div "Pen P" at bounding box center [51, 316] width 36 height 22
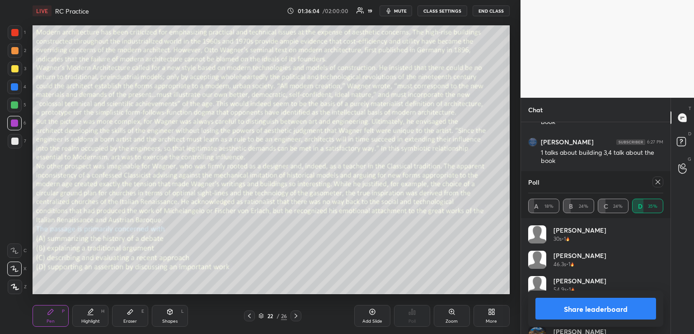
click at [659, 179] on icon at bounding box center [657, 181] width 7 height 7
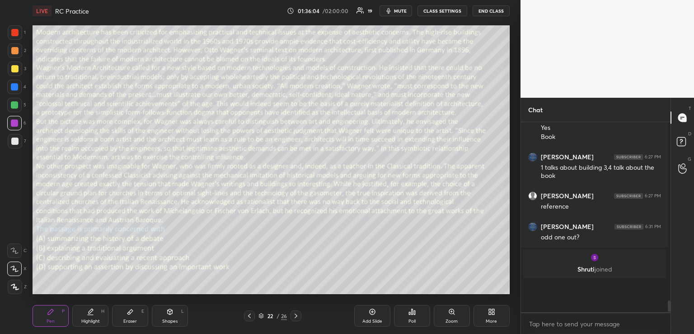
scroll to position [3, 3]
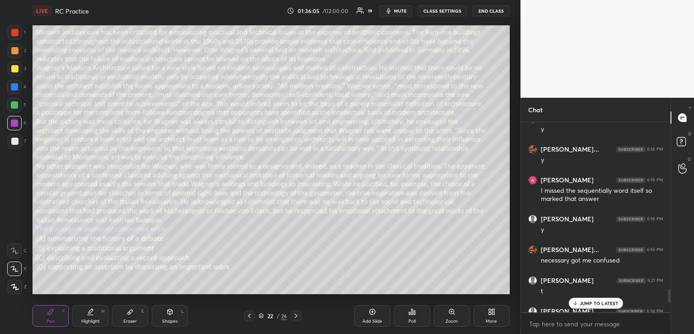
click at [592, 299] on div "JUMP TO LATEST" at bounding box center [596, 302] width 54 height 11
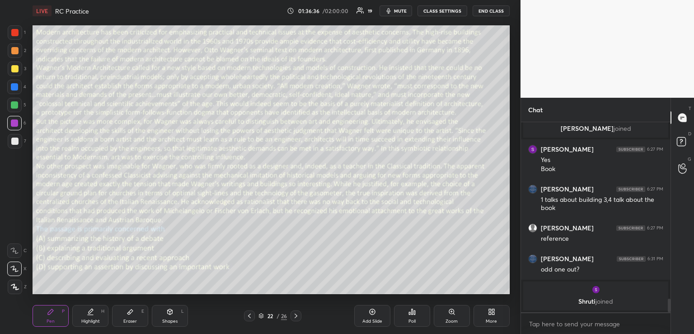
click at [246, 315] on icon at bounding box center [249, 315] width 7 height 7
click at [165, 313] on div "Shapes L" at bounding box center [170, 316] width 36 height 22
click at [251, 315] on icon at bounding box center [249, 315] width 7 height 7
click at [248, 315] on icon at bounding box center [249, 315] width 7 height 7
click at [15, 68] on div at bounding box center [14, 68] width 7 height 7
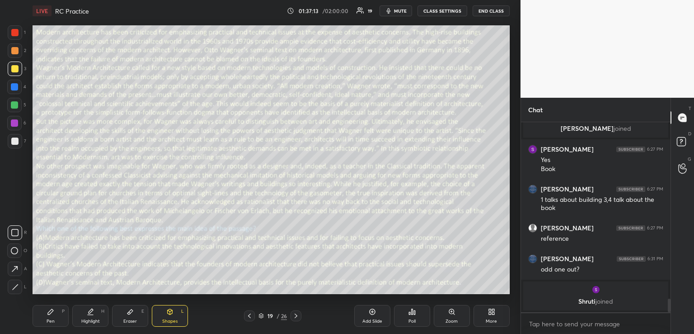
click at [51, 315] on icon at bounding box center [50, 311] width 7 height 7
click at [294, 319] on icon at bounding box center [295, 315] width 7 height 7
click at [168, 311] on icon at bounding box center [170, 311] width 5 height 5
click at [296, 315] on icon at bounding box center [296, 315] width 3 height 5
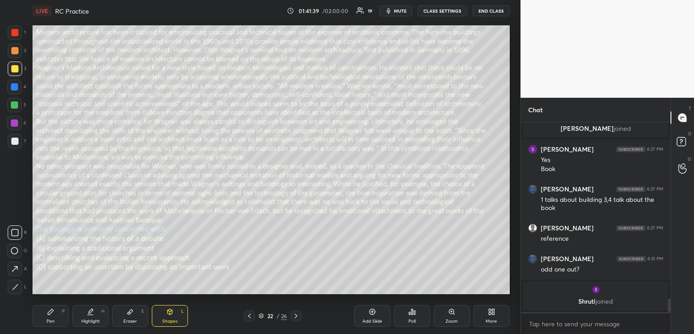
click at [52, 316] on div "Pen P" at bounding box center [51, 316] width 36 height 22
click at [249, 315] on icon at bounding box center [249, 315] width 3 height 5
click at [248, 315] on icon at bounding box center [249, 315] width 7 height 7
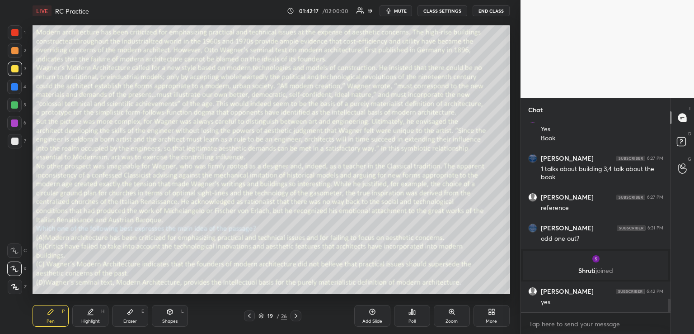
scroll to position [2492, 0]
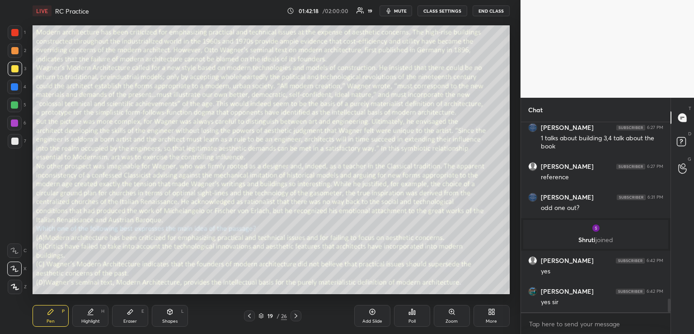
click at [173, 315] on icon at bounding box center [169, 311] width 7 height 7
click at [52, 311] on icon at bounding box center [50, 311] width 5 height 5
click at [170, 311] on icon at bounding box center [170, 311] width 5 height 5
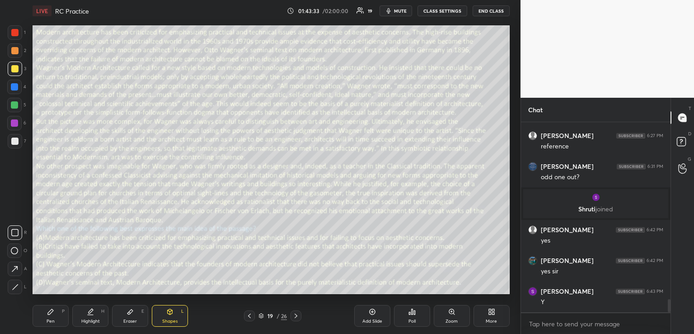
scroll to position [2532, 0]
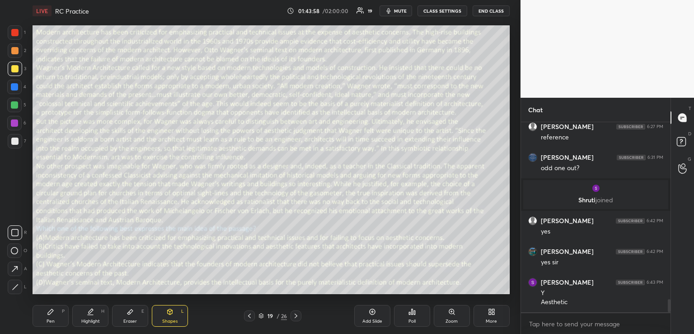
click at [51, 320] on div "Pen" at bounding box center [51, 321] width 8 height 5
click at [296, 315] on icon at bounding box center [295, 315] width 7 height 7
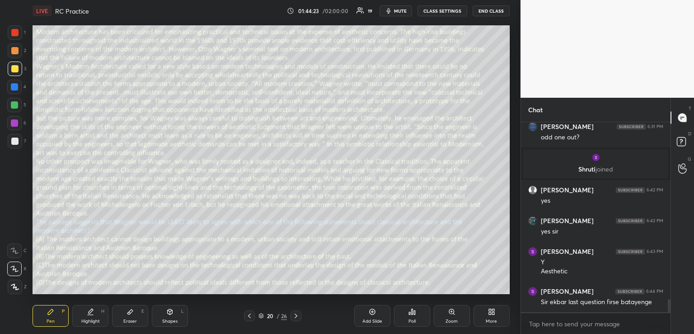
click at [296, 313] on icon at bounding box center [295, 315] width 7 height 7
click at [297, 314] on icon at bounding box center [295, 315] width 7 height 7
click at [174, 312] on div "Shapes L" at bounding box center [170, 316] width 36 height 22
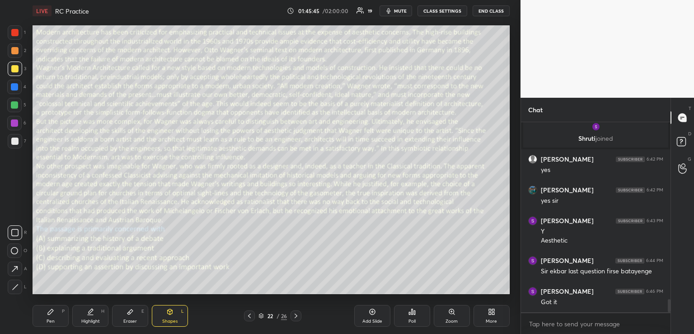
click at [45, 312] on div "Pen P" at bounding box center [51, 316] width 36 height 22
click at [247, 314] on icon at bounding box center [249, 315] width 7 height 7
click at [248, 314] on icon at bounding box center [249, 315] width 7 height 7
click at [296, 320] on div at bounding box center [296, 315] width 11 height 11
click at [296, 319] on div at bounding box center [296, 315] width 11 height 11
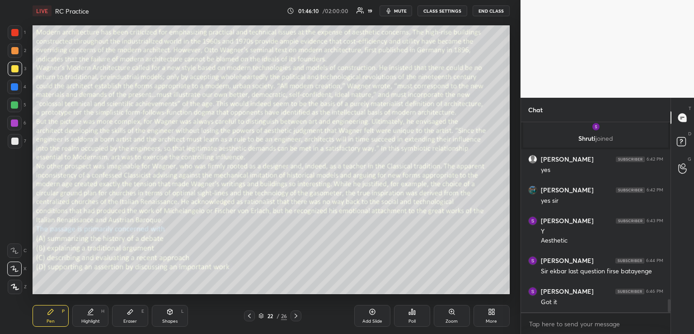
click at [296, 319] on div at bounding box center [296, 315] width 11 height 11
click at [253, 314] on div at bounding box center [249, 315] width 11 height 11
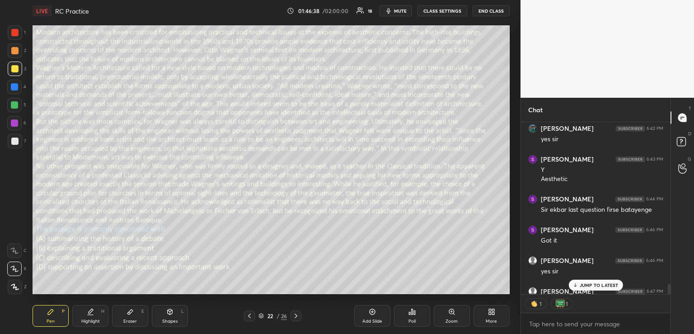
scroll to position [2703, 0]
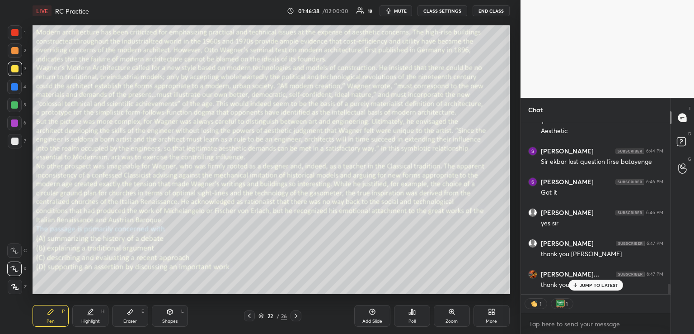
click at [488, 13] on button "END CLASS" at bounding box center [491, 10] width 37 height 11
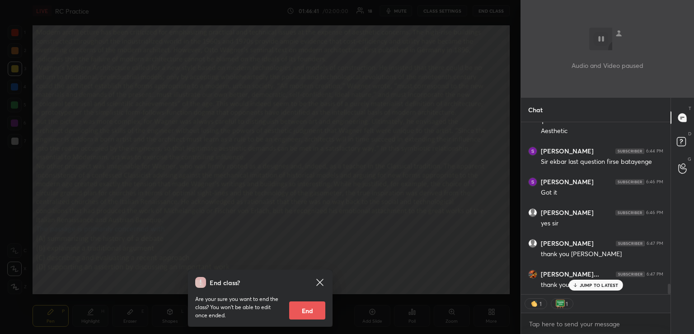
click at [300, 311] on button "End" at bounding box center [307, 310] width 36 height 18
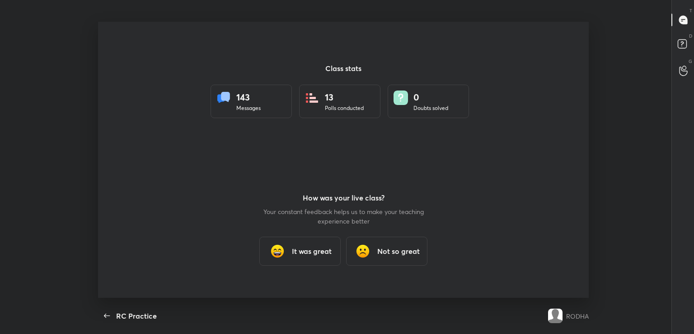
scroll to position [0, 0]
type textarea "x"
